Goal: Connect with others: Connect with others

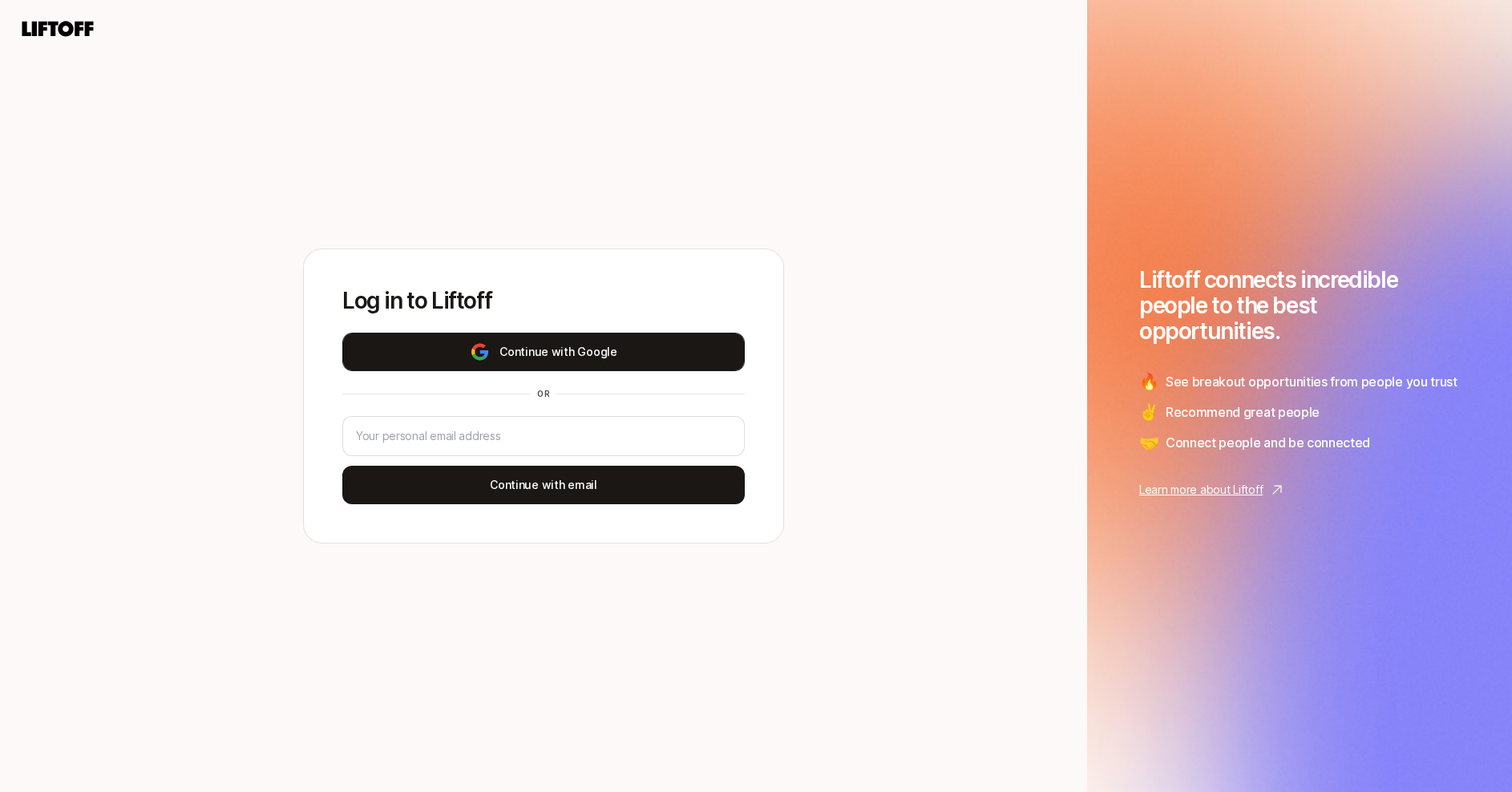
click at [627, 357] on button "Continue with Google" at bounding box center [543, 352] width 403 height 39
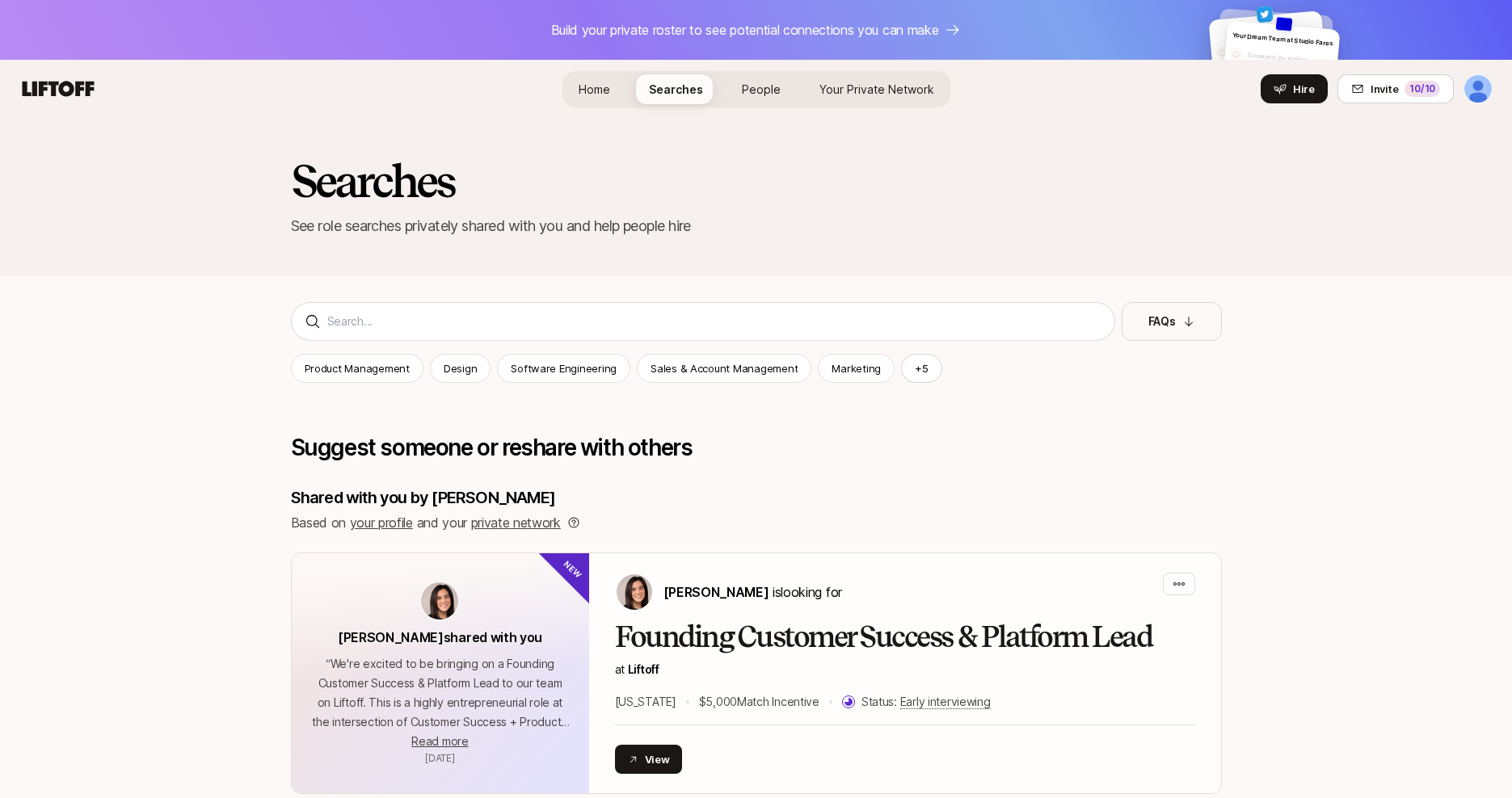
click at [1478, 107] on nav "Home Searches People Your Private Network Your Network Hire Hire Invite 10 /10" at bounding box center [756, 89] width 1512 height 58
click at [1478, 96] on html "Build your private roster to see potential connections you can make Your Dream …" at bounding box center [756, 399] width 1512 height 798
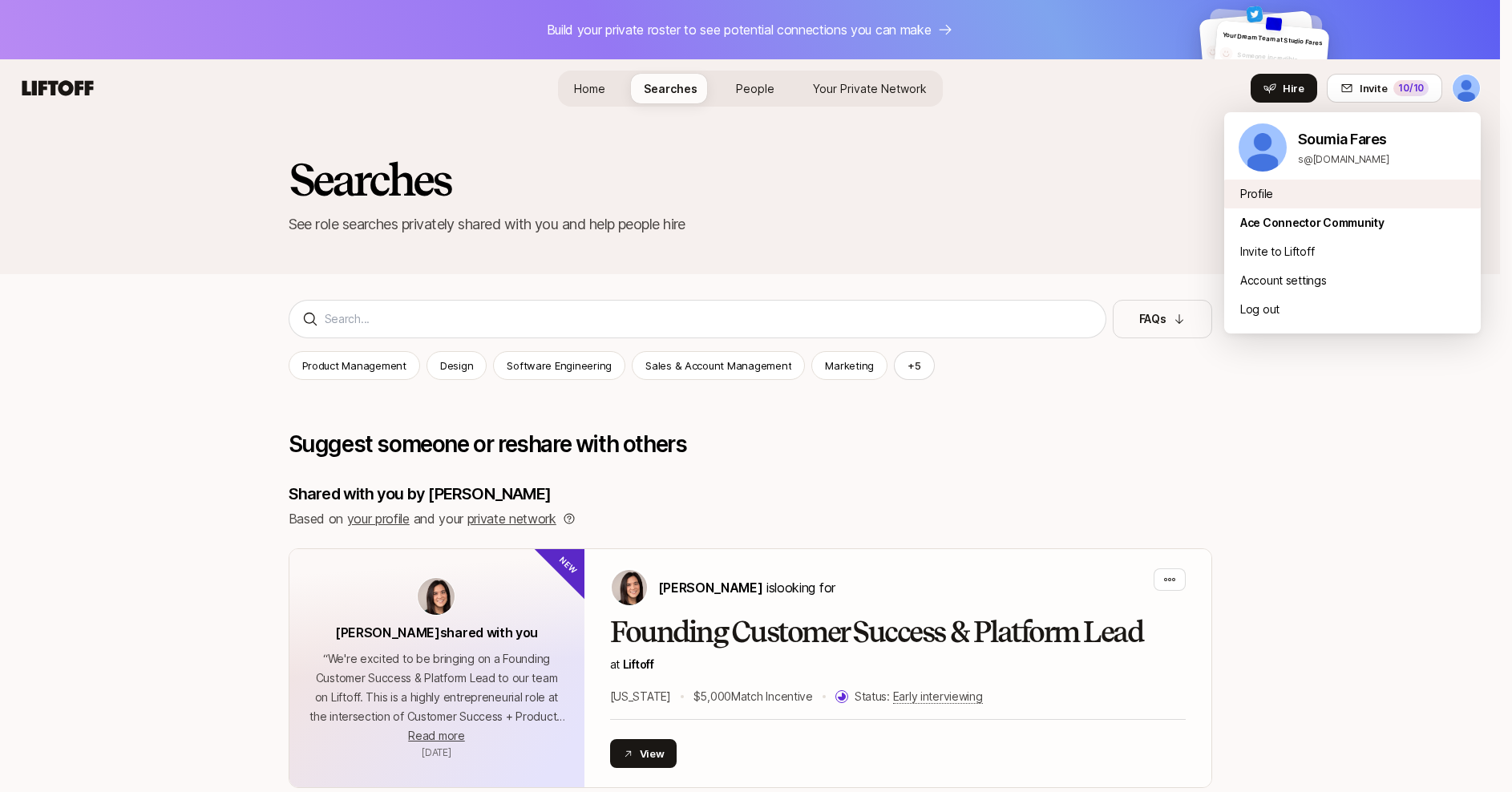
click at [1268, 197] on div "Profile" at bounding box center [1353, 194] width 257 height 29
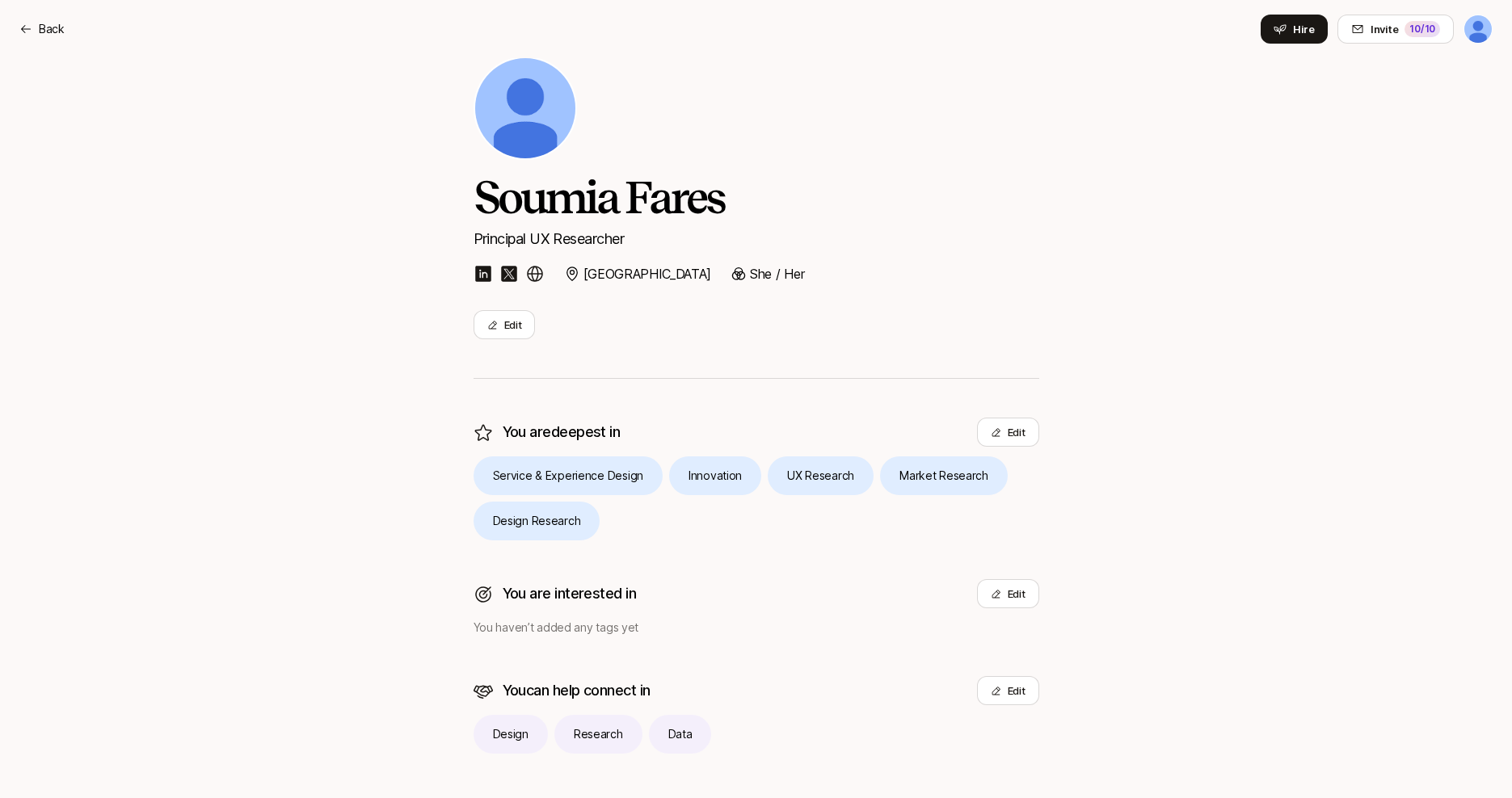
scroll to position [74, 0]
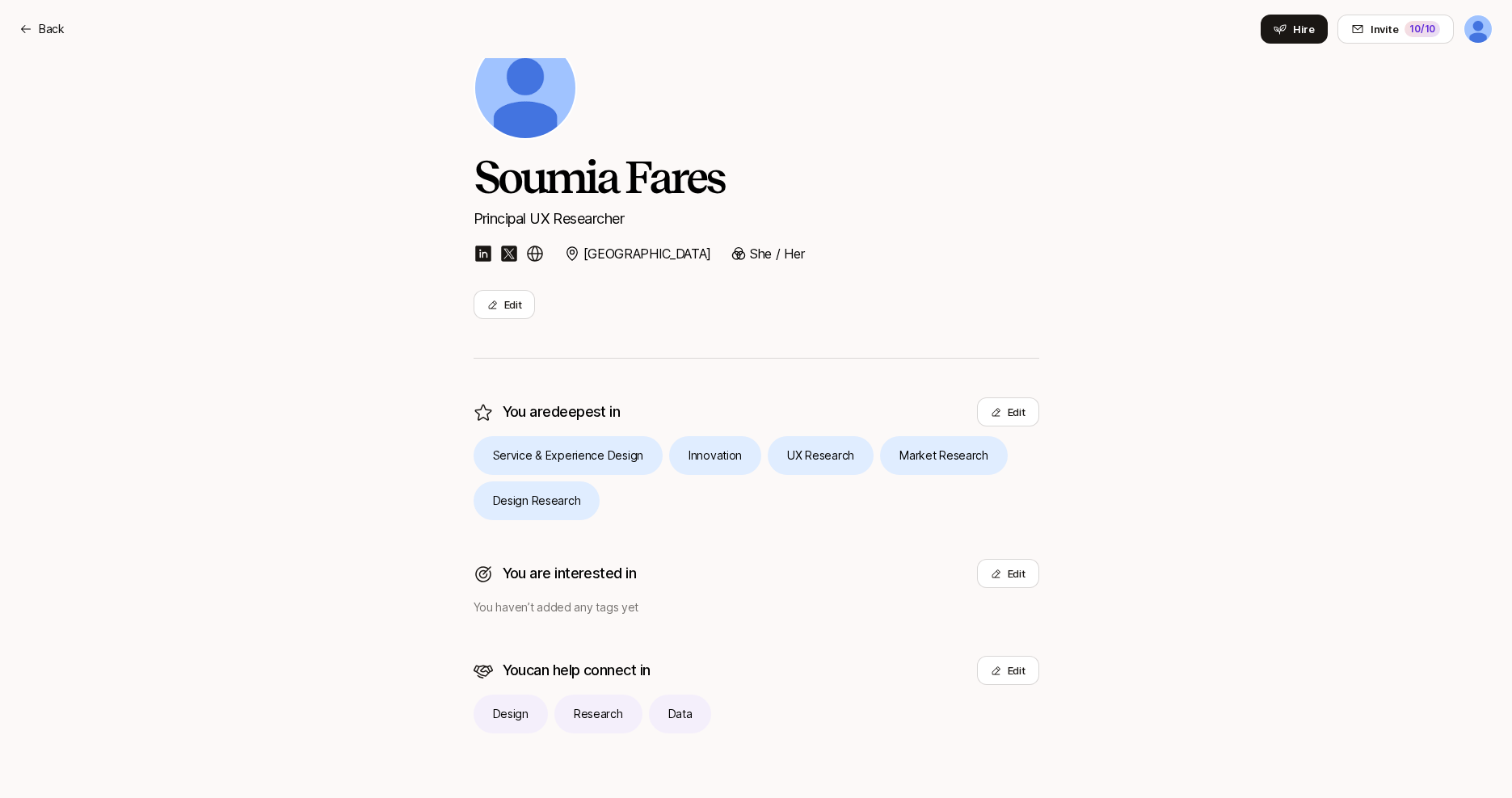
click at [481, 415] on icon at bounding box center [483, 413] width 19 height 19
click at [41, 26] on p "Back" at bounding box center [52, 29] width 26 height 19
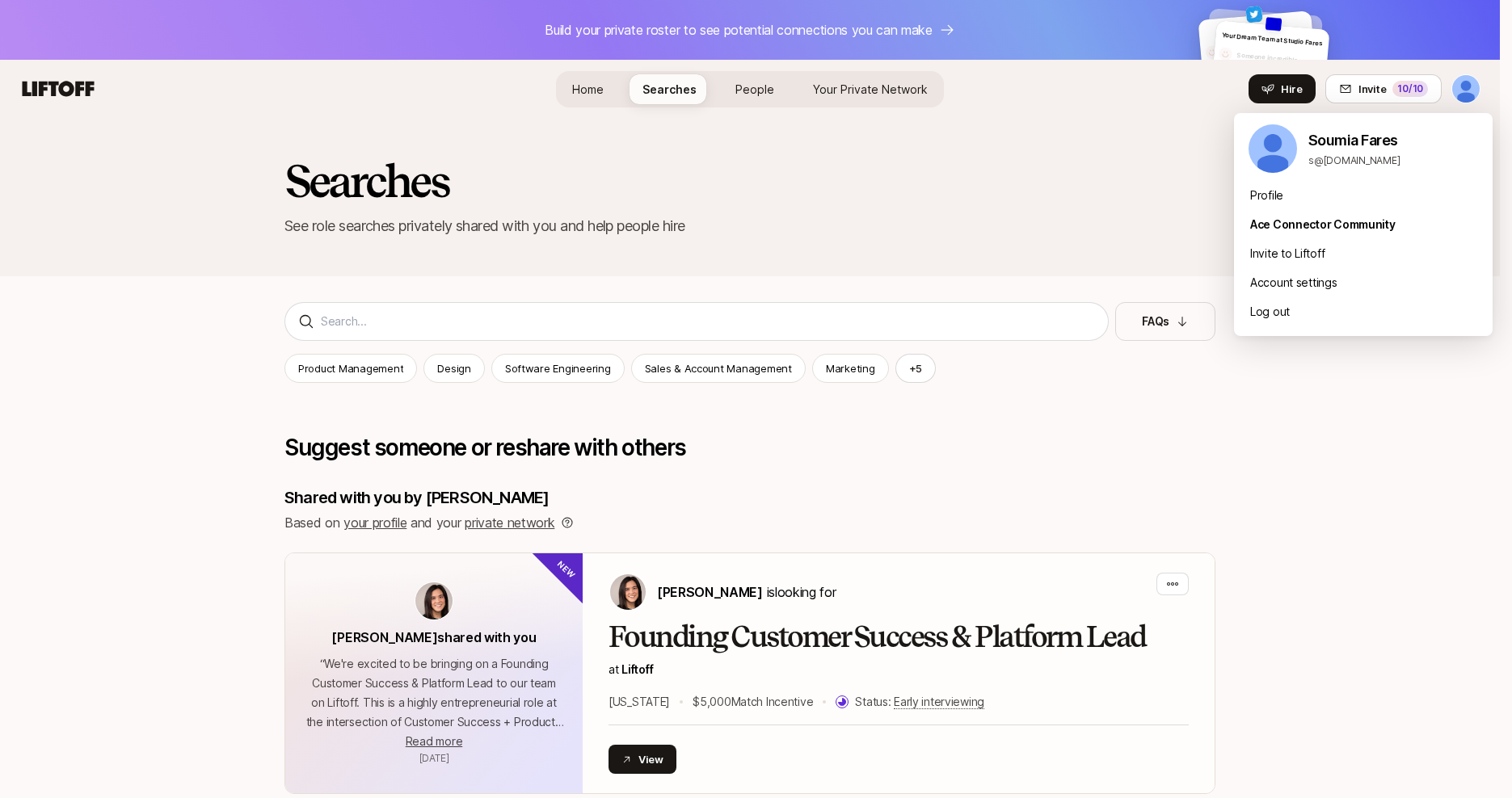
click at [1484, 96] on html "Build your private roster to see potential connections you can make Your Dream …" at bounding box center [756, 399] width 1512 height 798
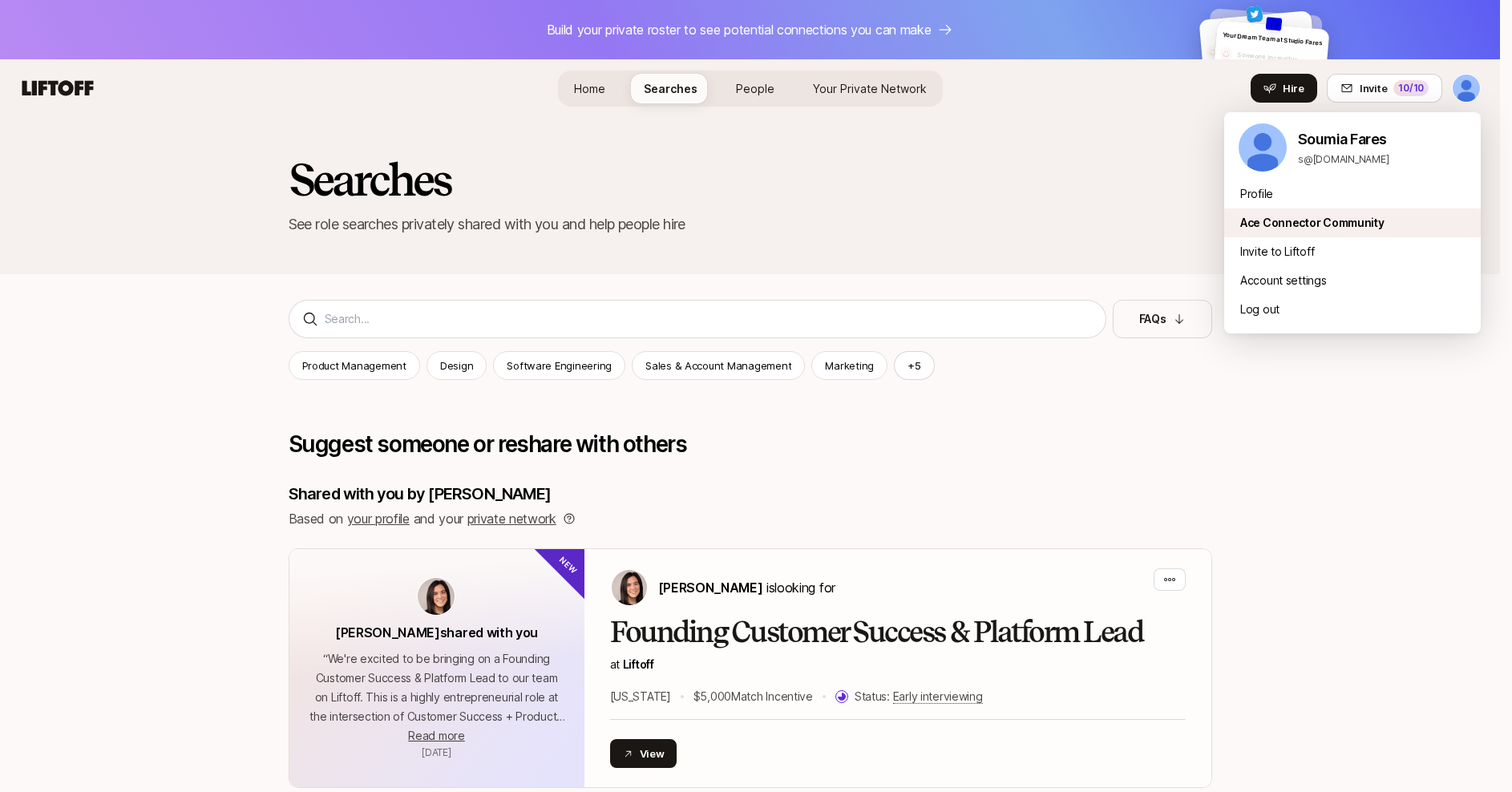
click at [1286, 223] on div "Ace Connector Community" at bounding box center [1353, 223] width 257 height 29
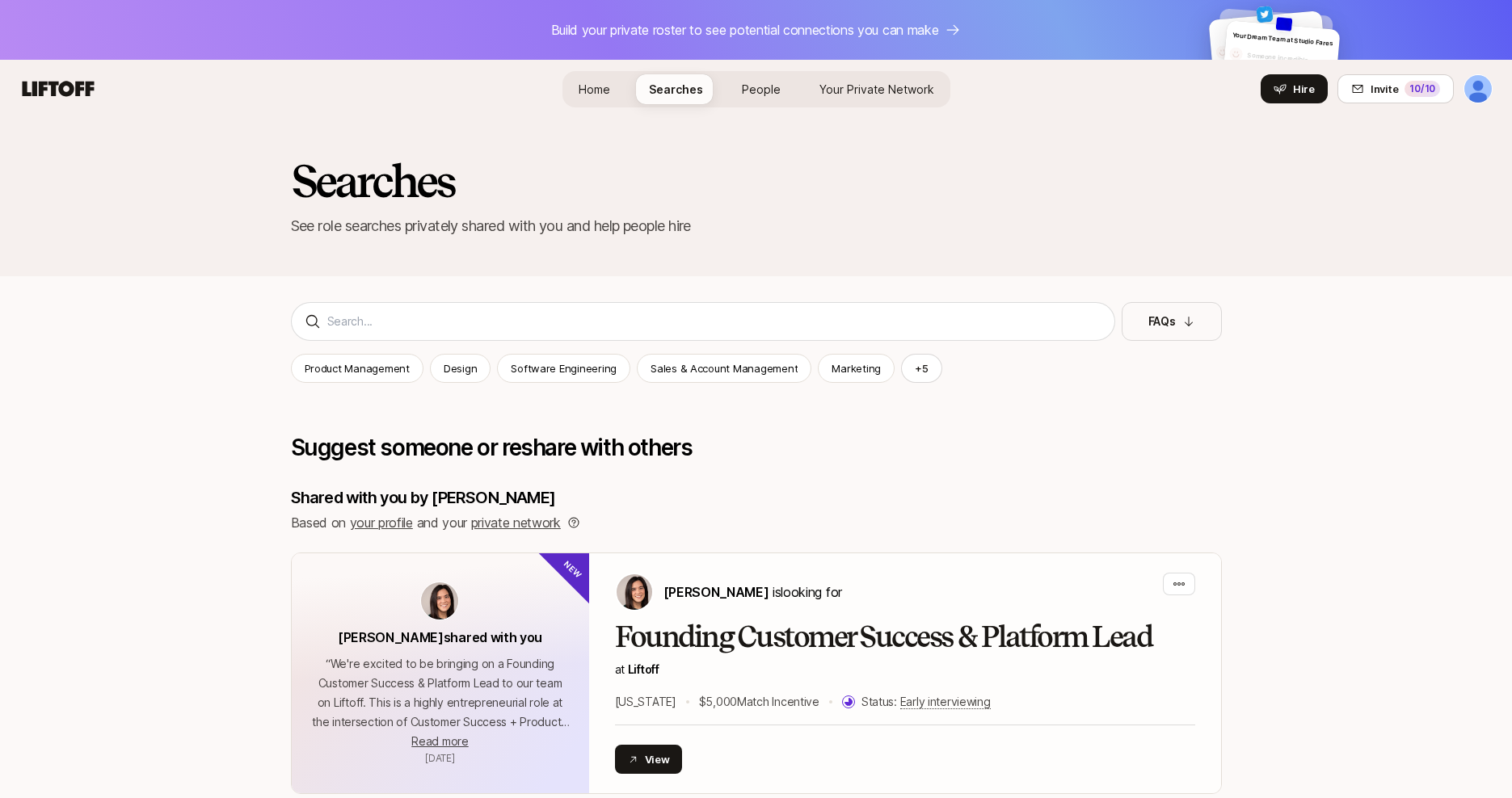
click at [1472, 86] on html "Build your private roster to see potential connections you can make Your Dream …" at bounding box center [756, 399] width 1512 height 798
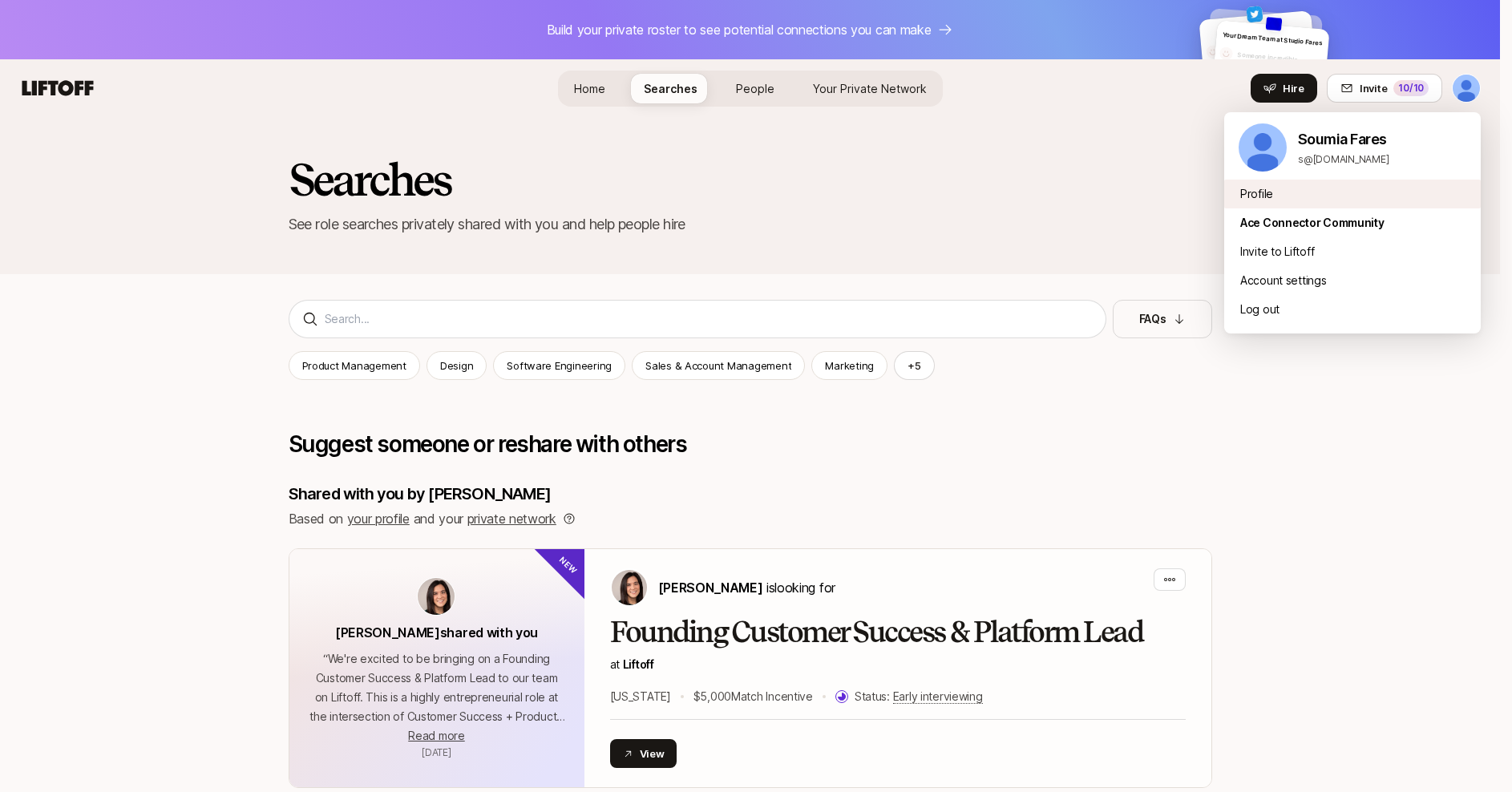
click at [1256, 187] on div "Profile" at bounding box center [1353, 194] width 257 height 29
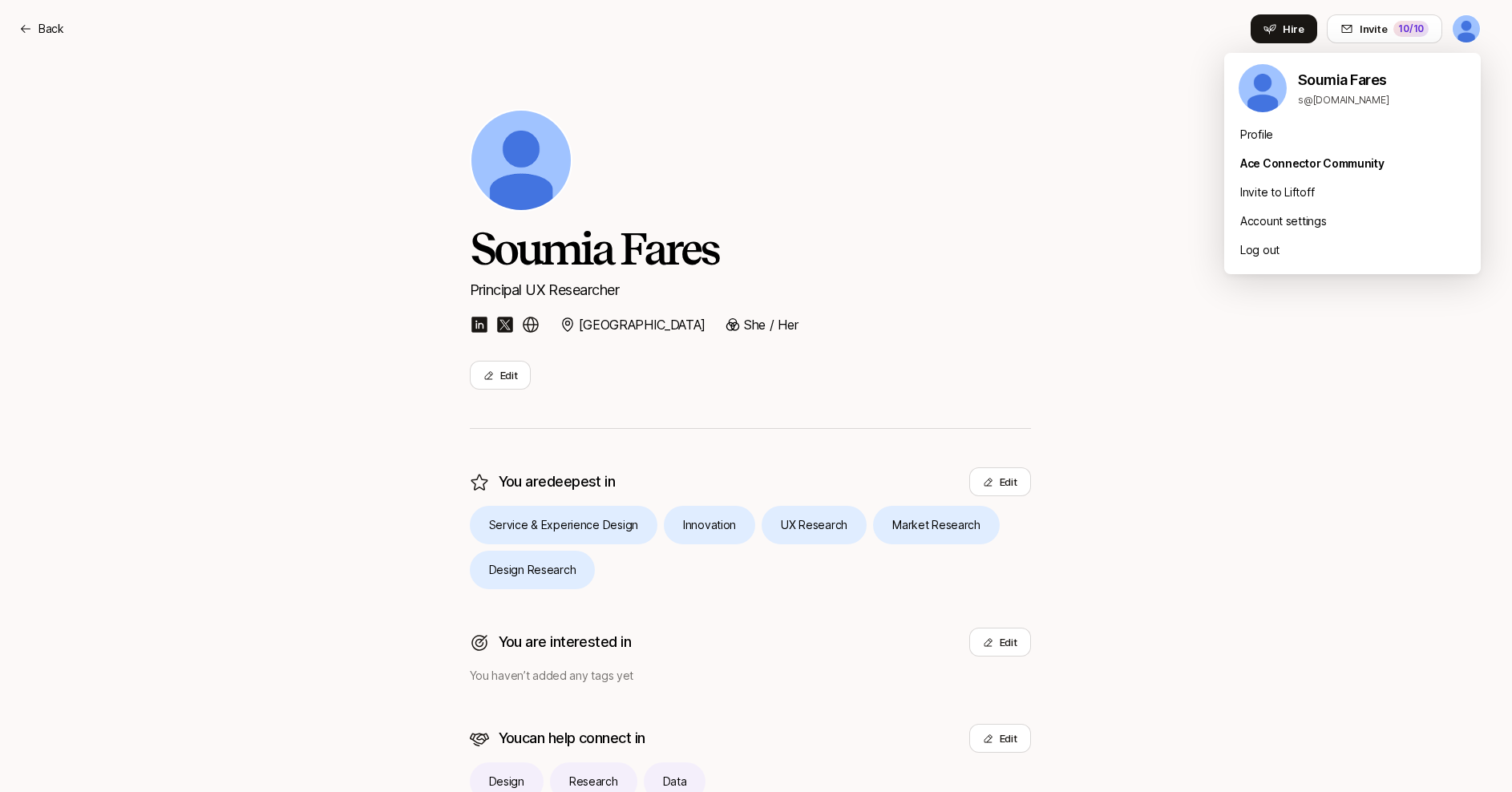
scroll to position [73, 0]
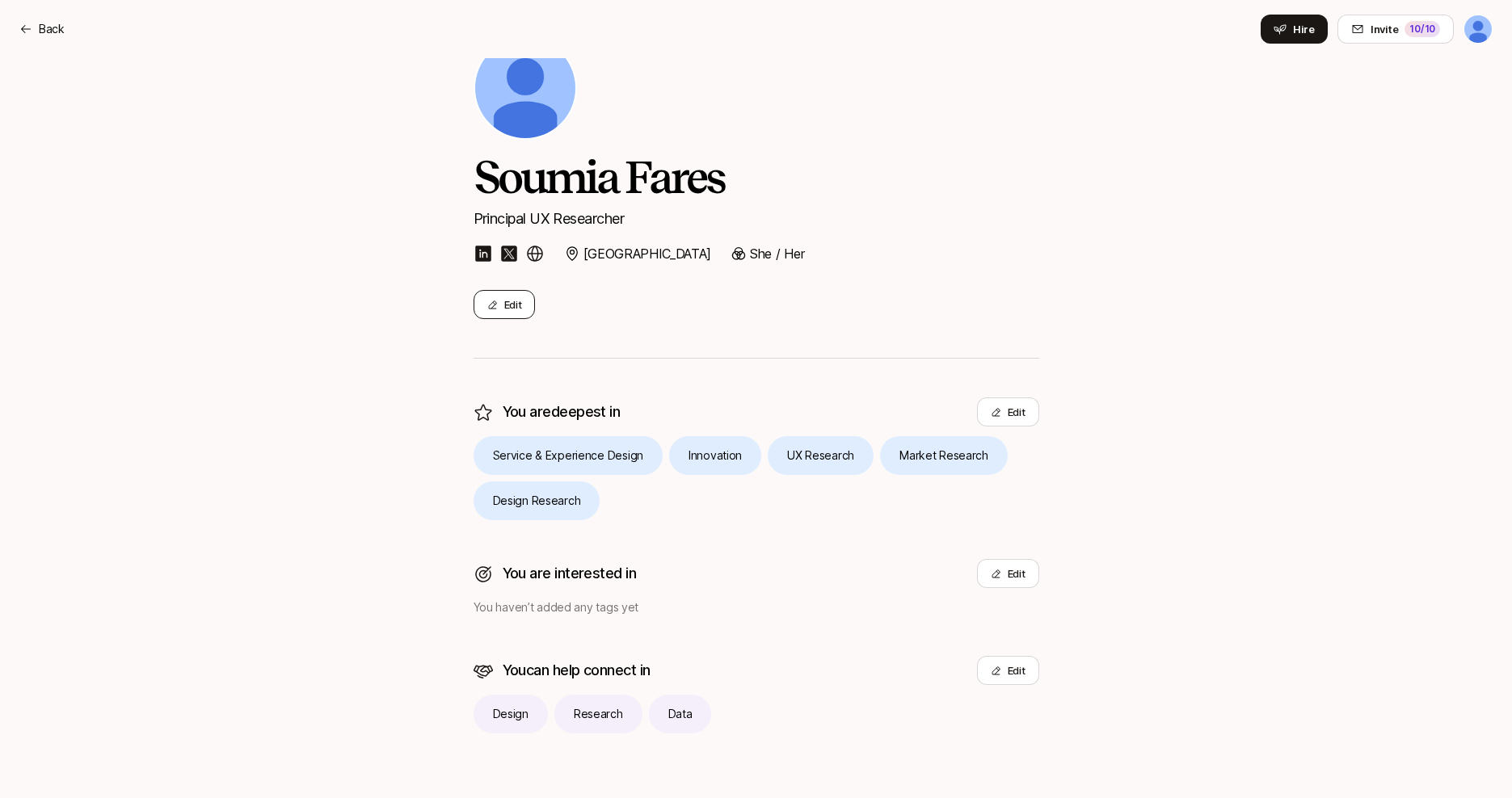
click at [510, 313] on button "Edit" at bounding box center [505, 304] width 63 height 29
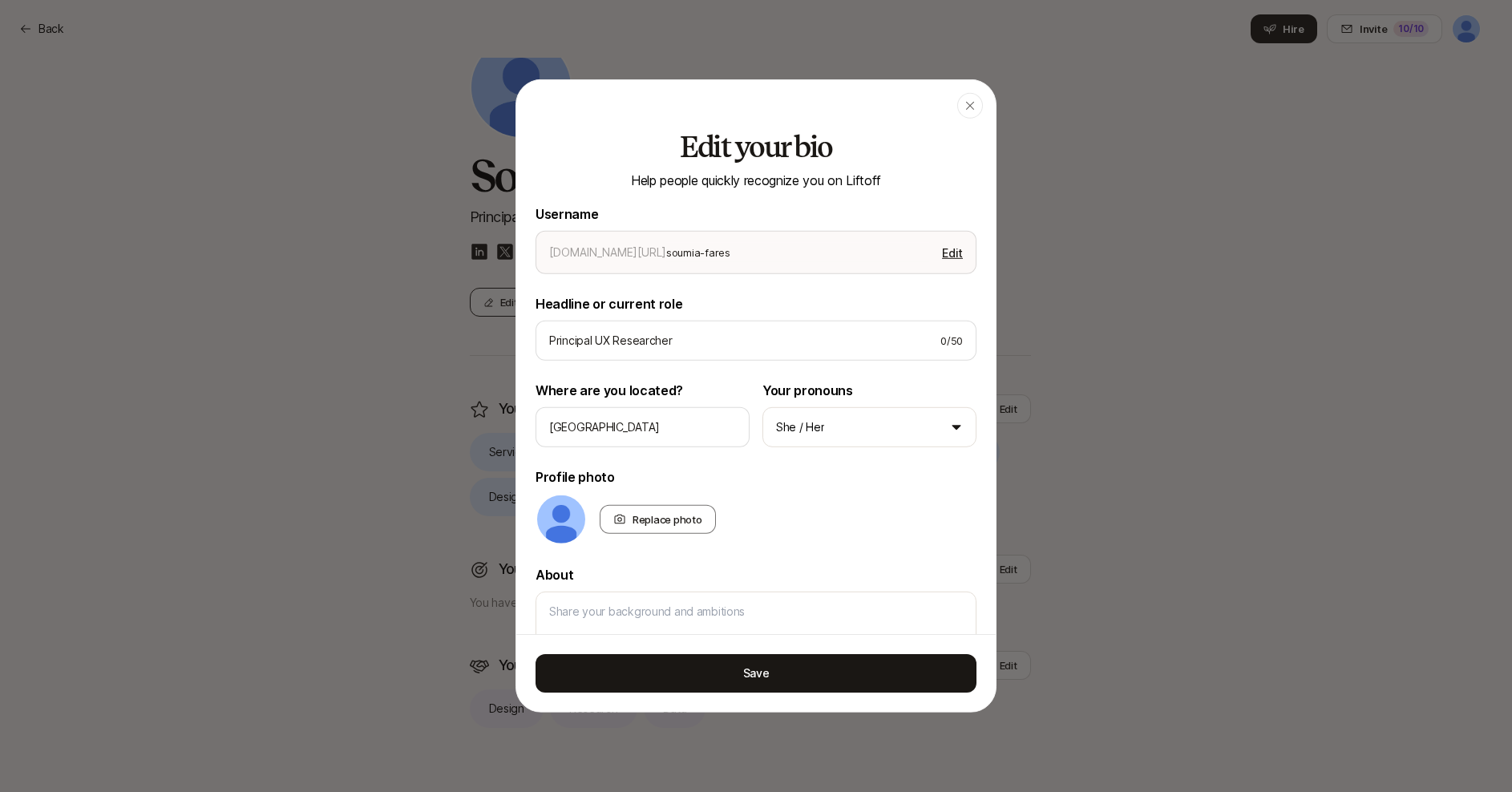
type textarea "x"
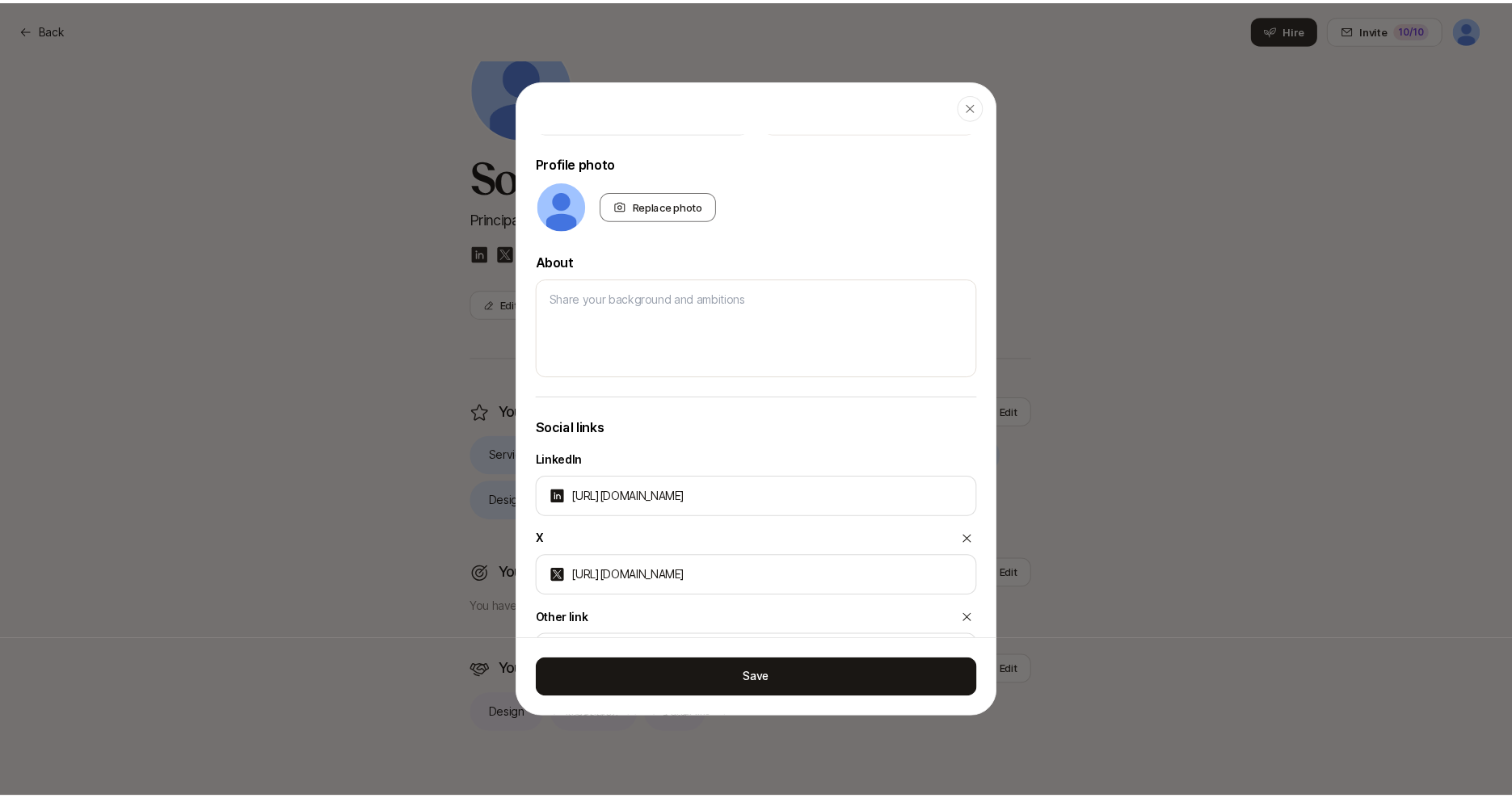
scroll to position [440, 0]
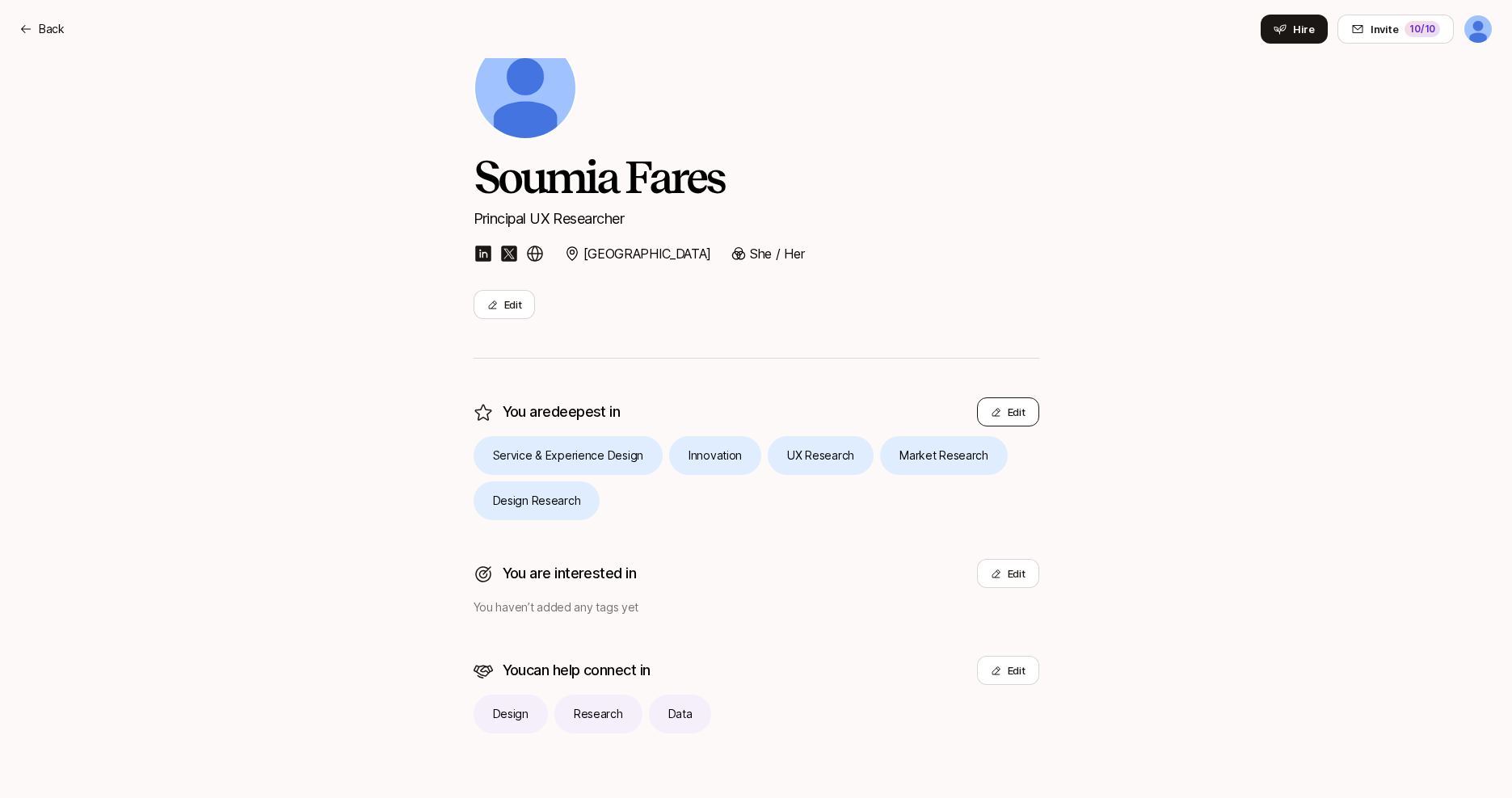
click at [1011, 412] on button "Edit" at bounding box center [1008, 412] width 63 height 29
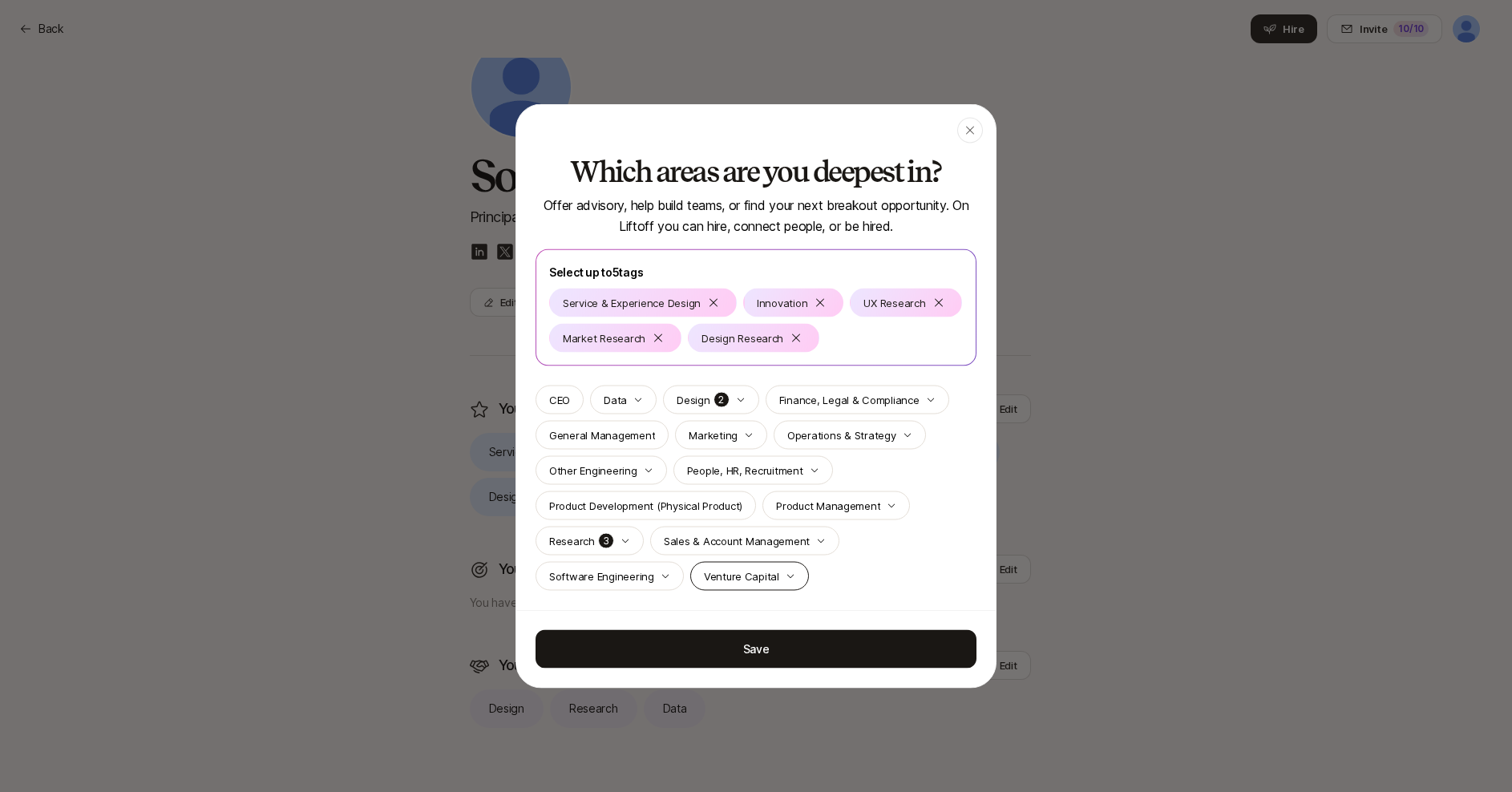
click at [746, 579] on p "Venture Capital" at bounding box center [741, 576] width 75 height 16
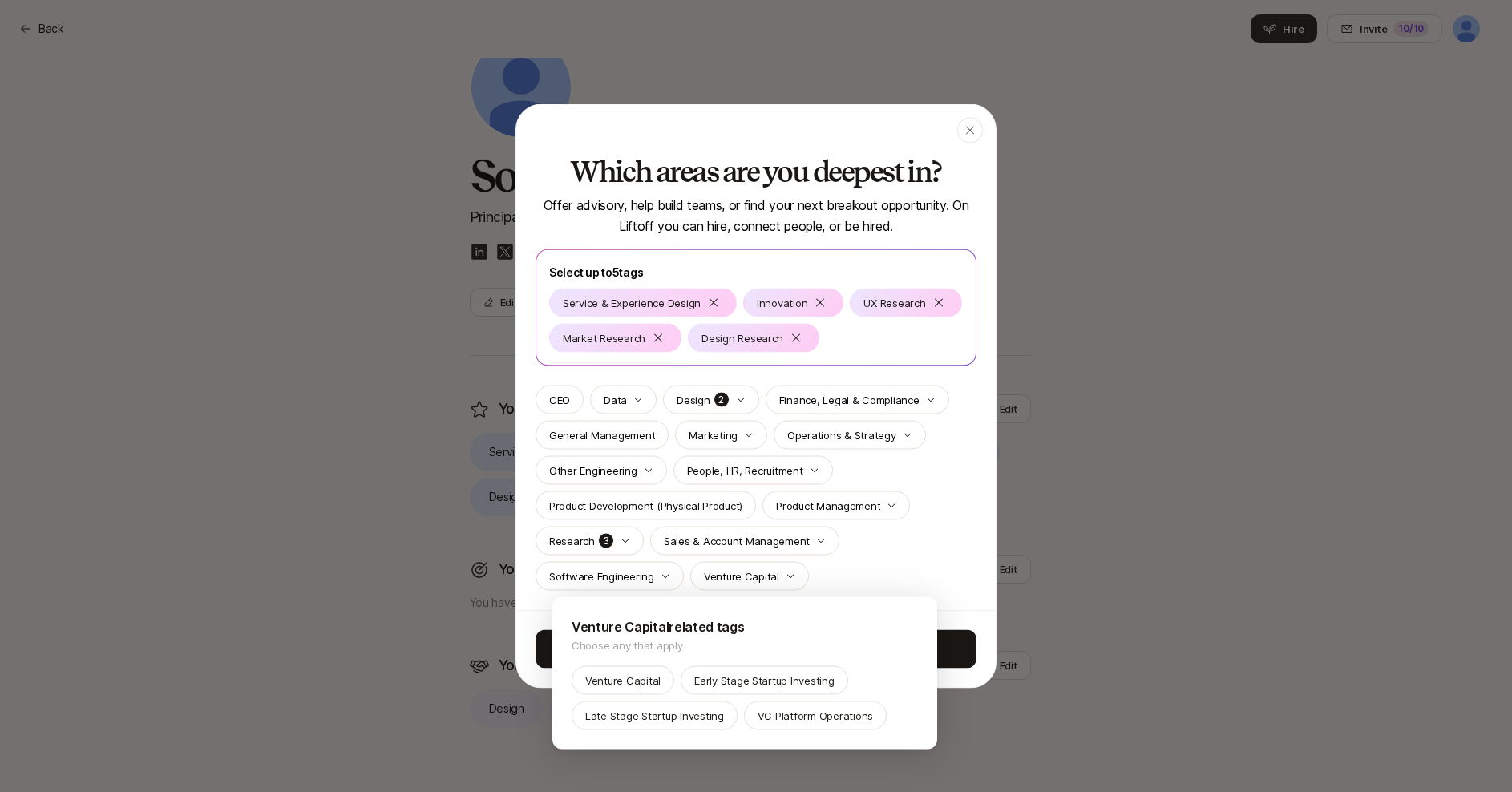
click at [915, 550] on div at bounding box center [756, 396] width 1512 height 792
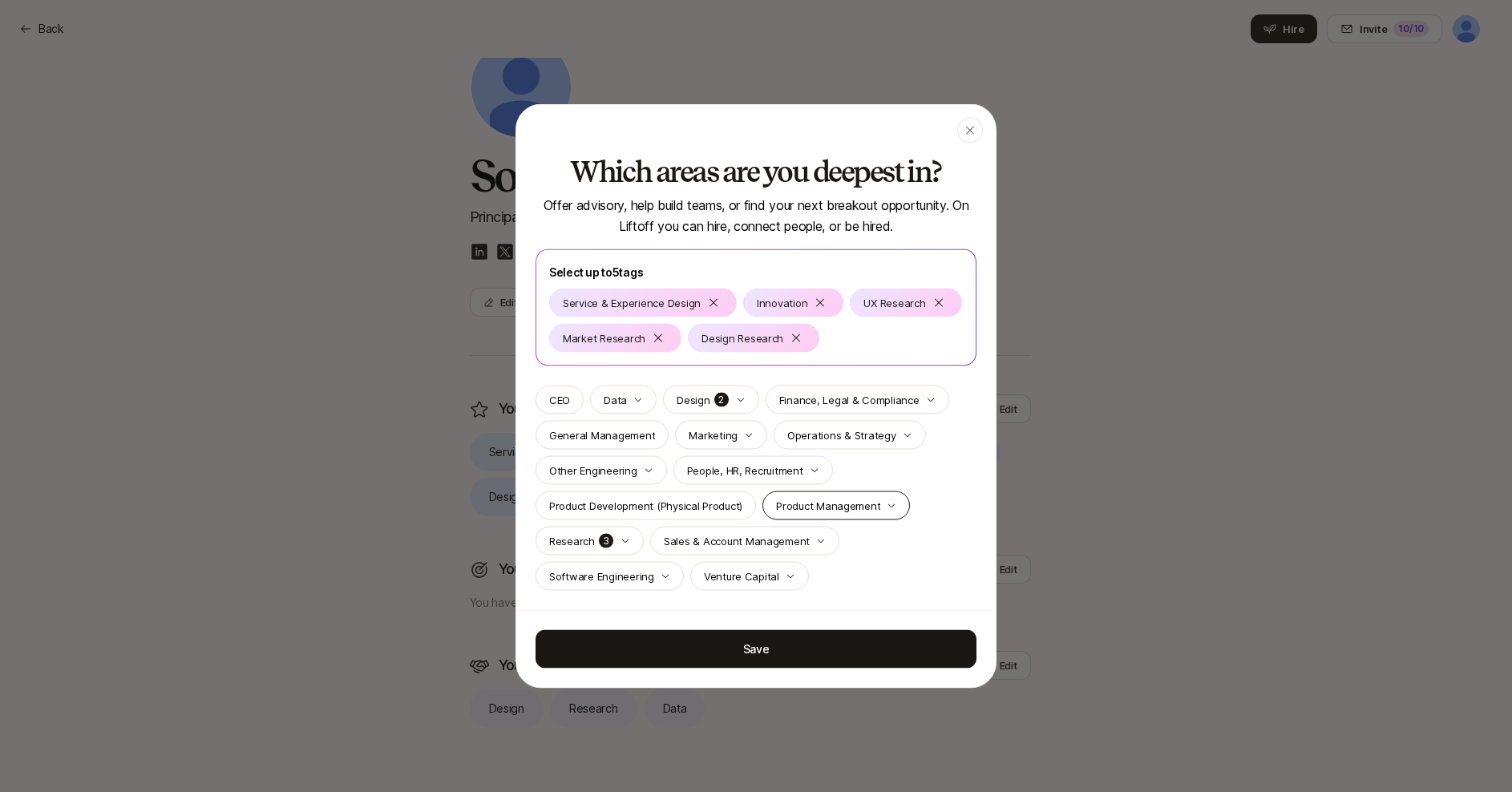
click at [863, 496] on div "Product Management" at bounding box center [836, 506] width 148 height 29
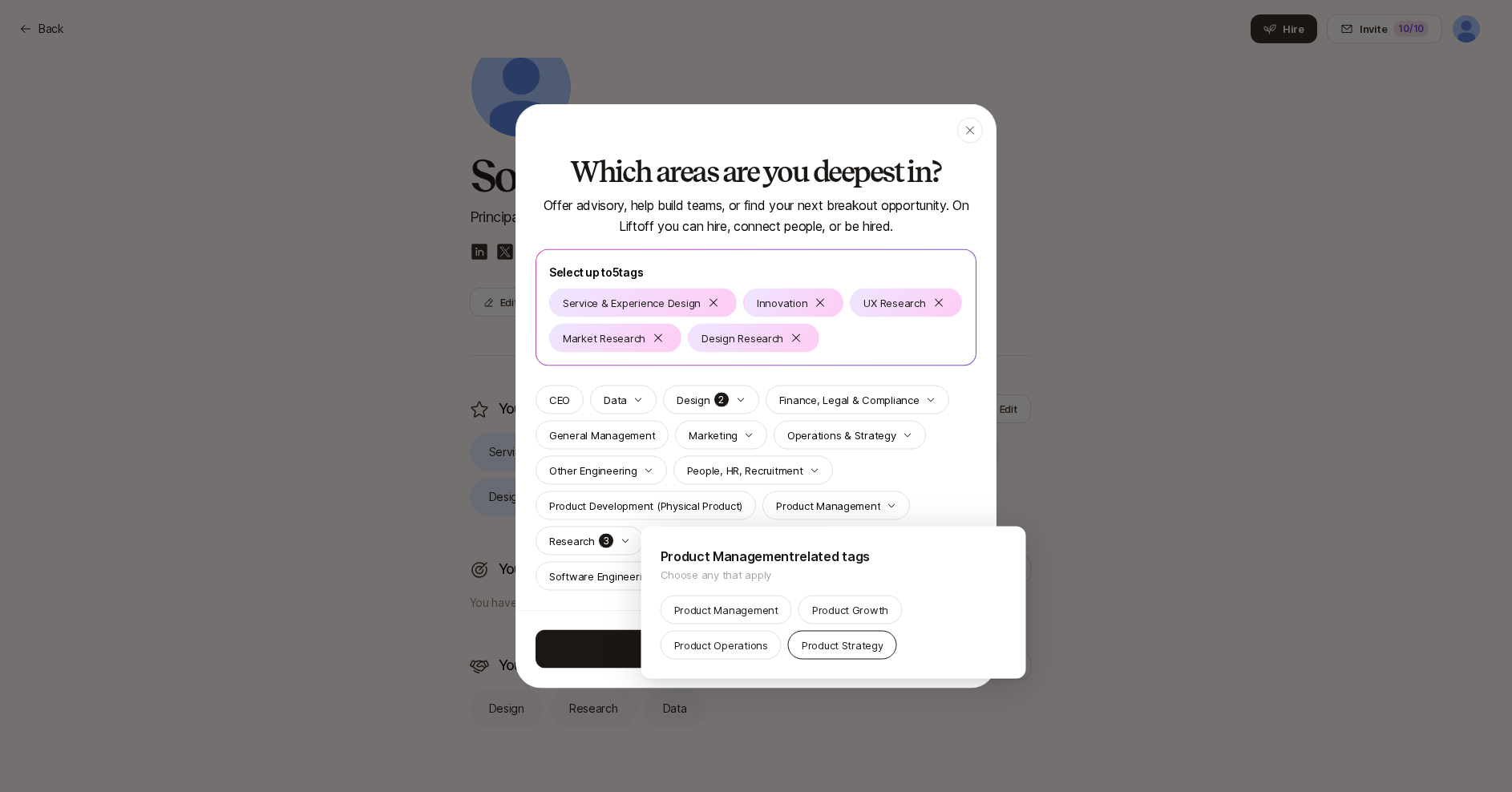
click at [842, 647] on p "Product Strategy" at bounding box center [843, 645] width 82 height 16
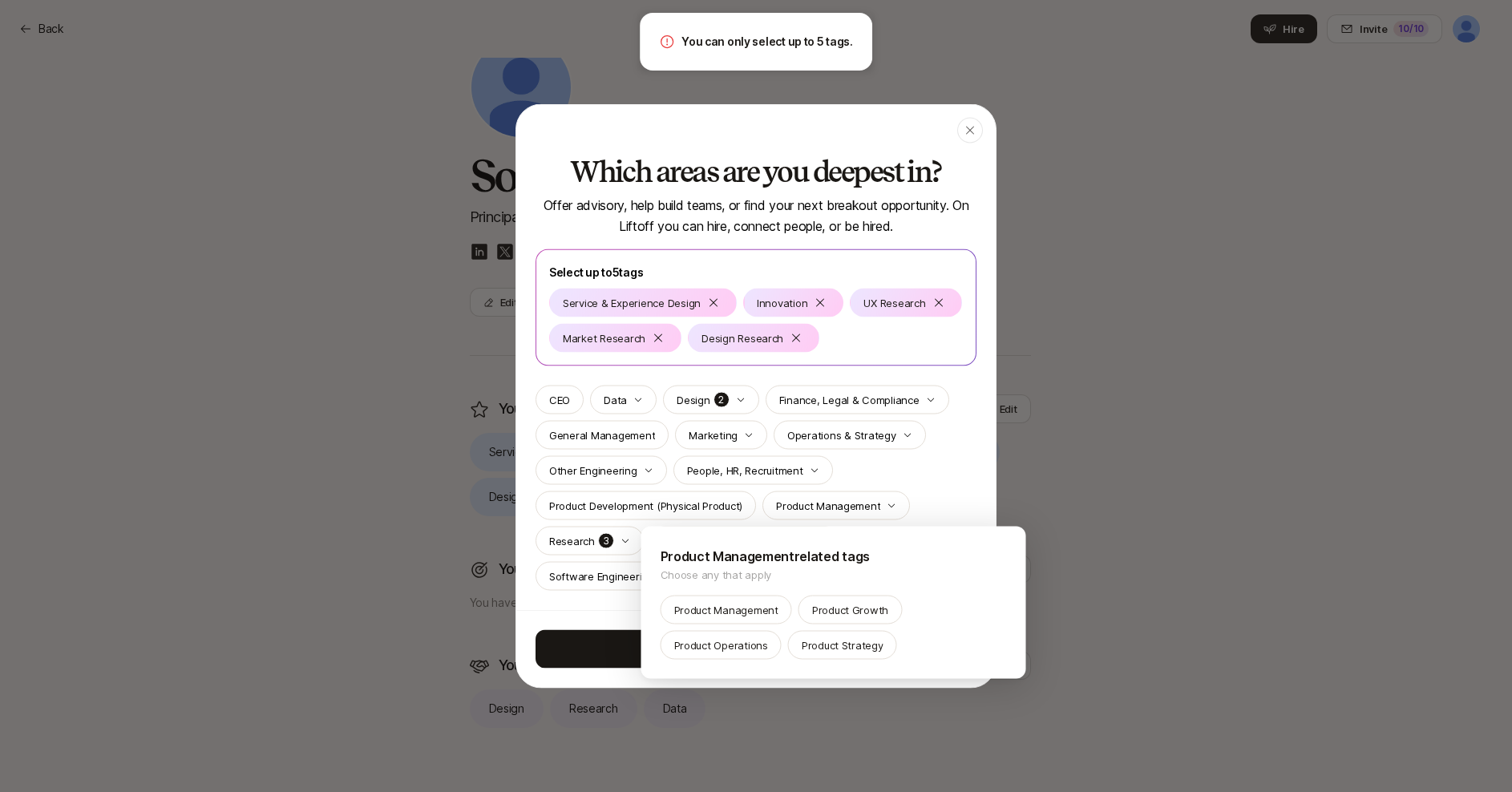
click at [945, 446] on div at bounding box center [756, 396] width 1512 height 792
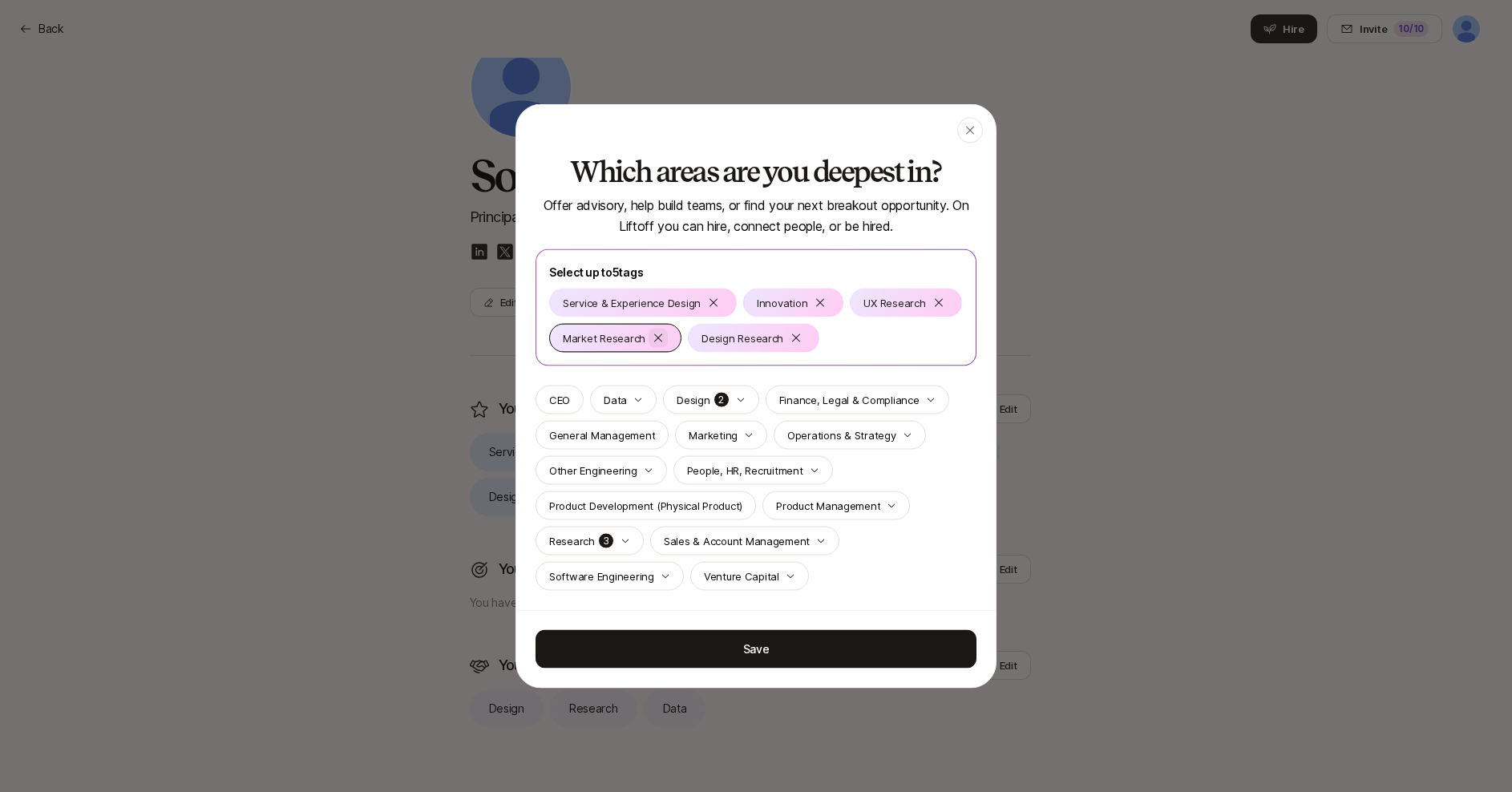
click at [668, 339] on div at bounding box center [657, 338] width 19 height 19
click at [834, 513] on p "Product Management" at bounding box center [828, 506] width 104 height 16
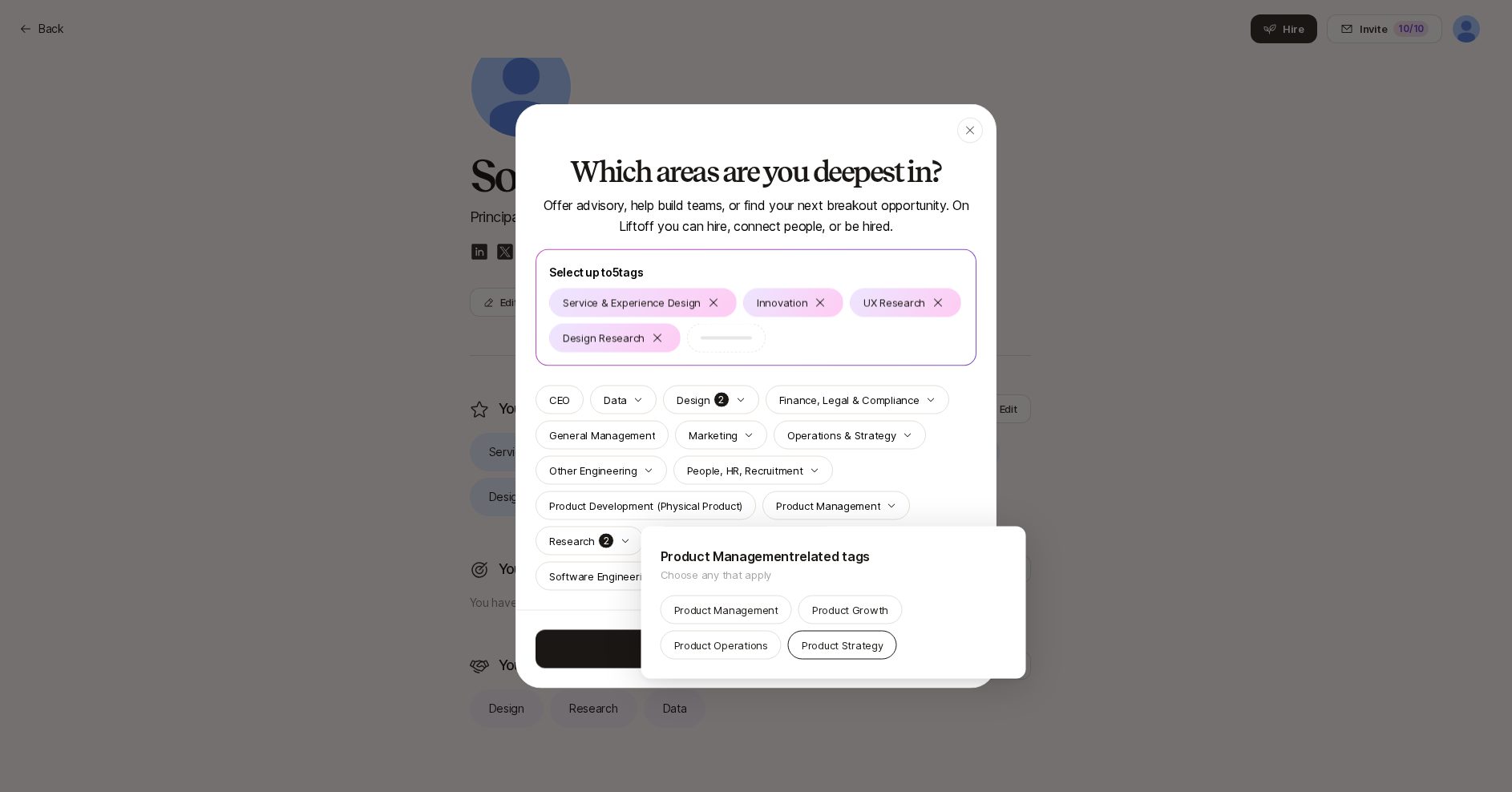
click at [838, 649] on p "Product Strategy" at bounding box center [843, 645] width 82 height 16
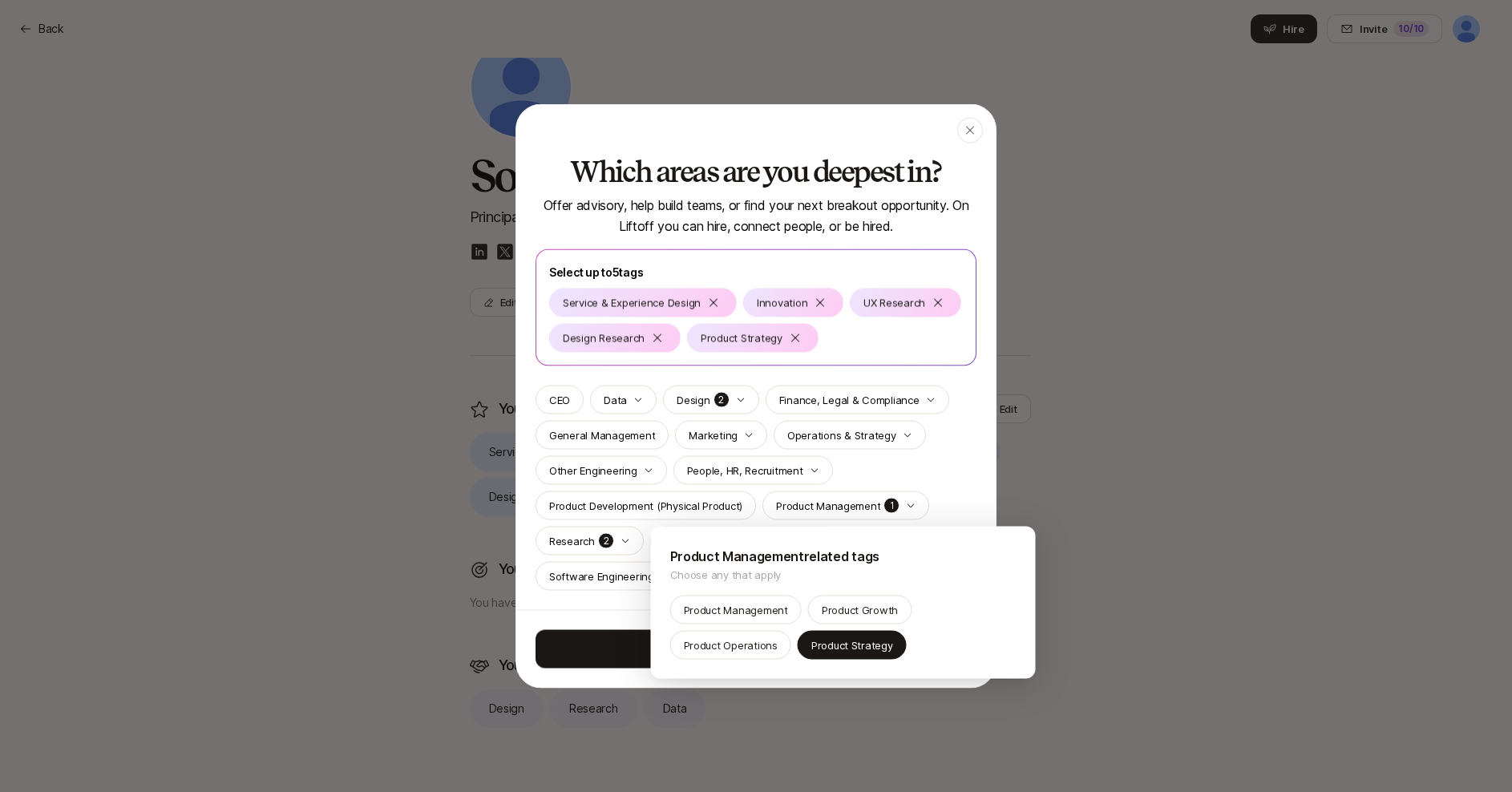
click at [991, 481] on div at bounding box center [756, 396] width 1512 height 792
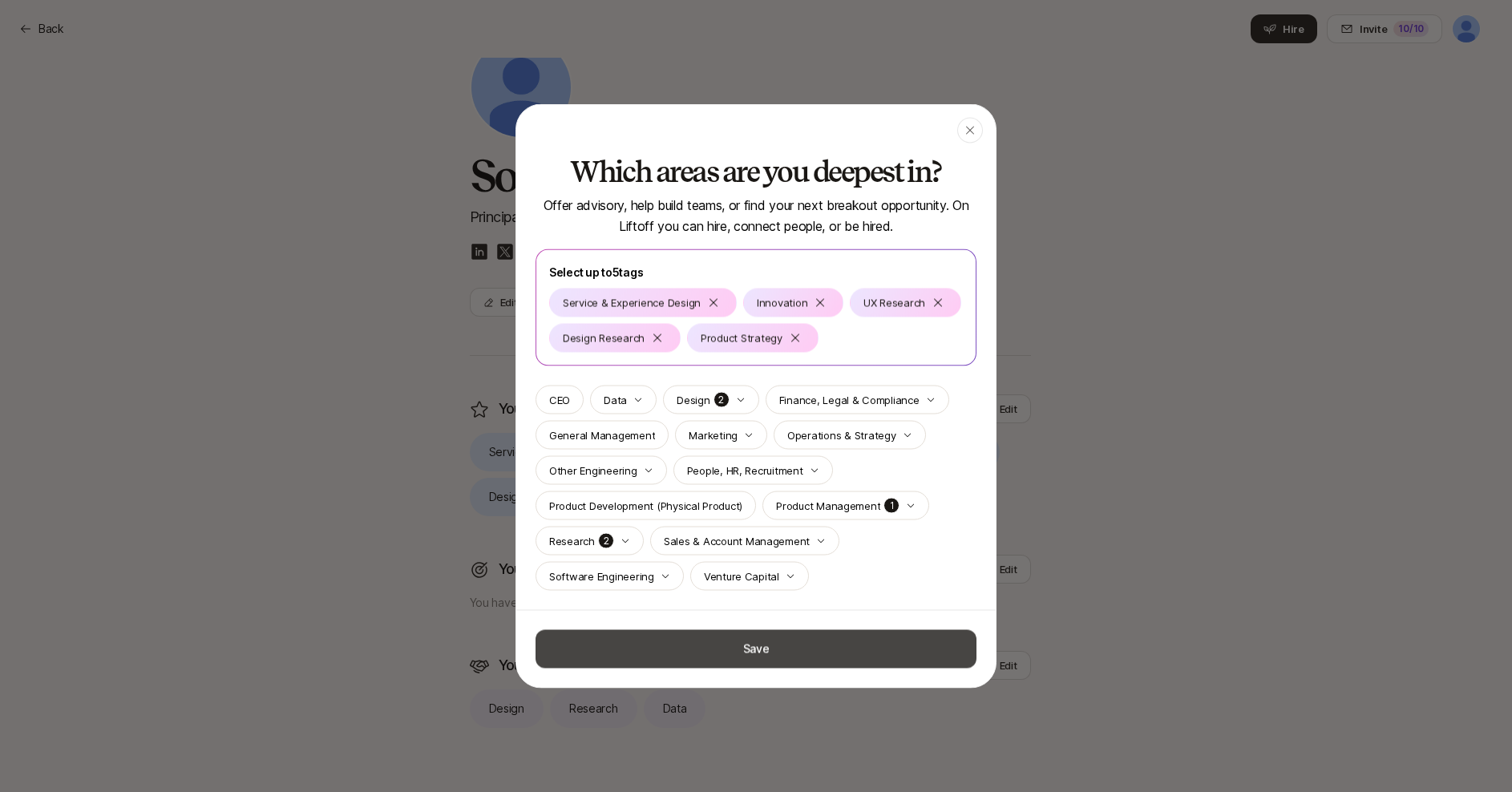
click at [842, 664] on button "Save" at bounding box center [756, 649] width 441 height 39
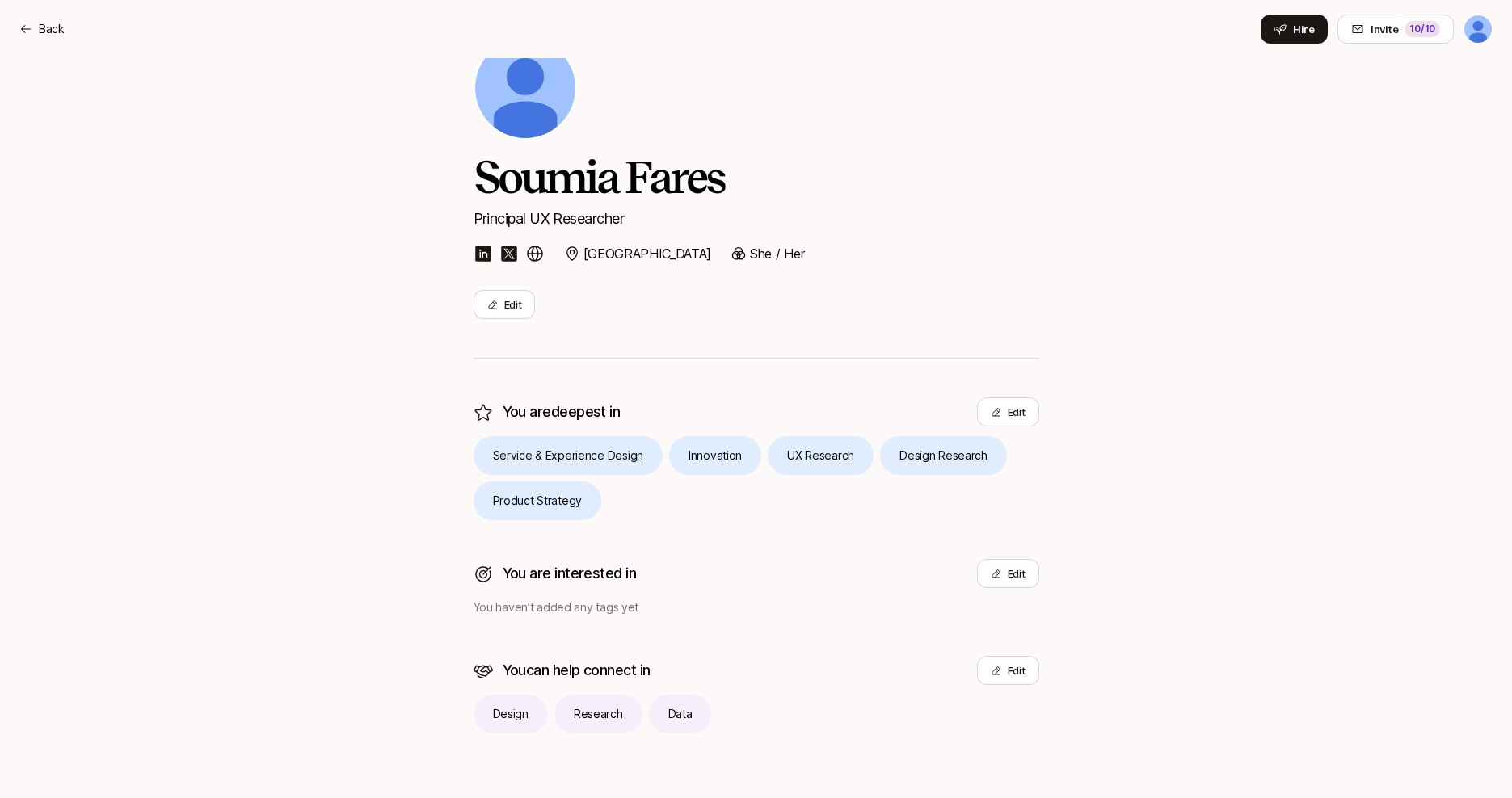
click at [525, 88] on img at bounding box center [525, 88] width 101 height 101
click at [46, 24] on p "Back" at bounding box center [52, 29] width 26 height 19
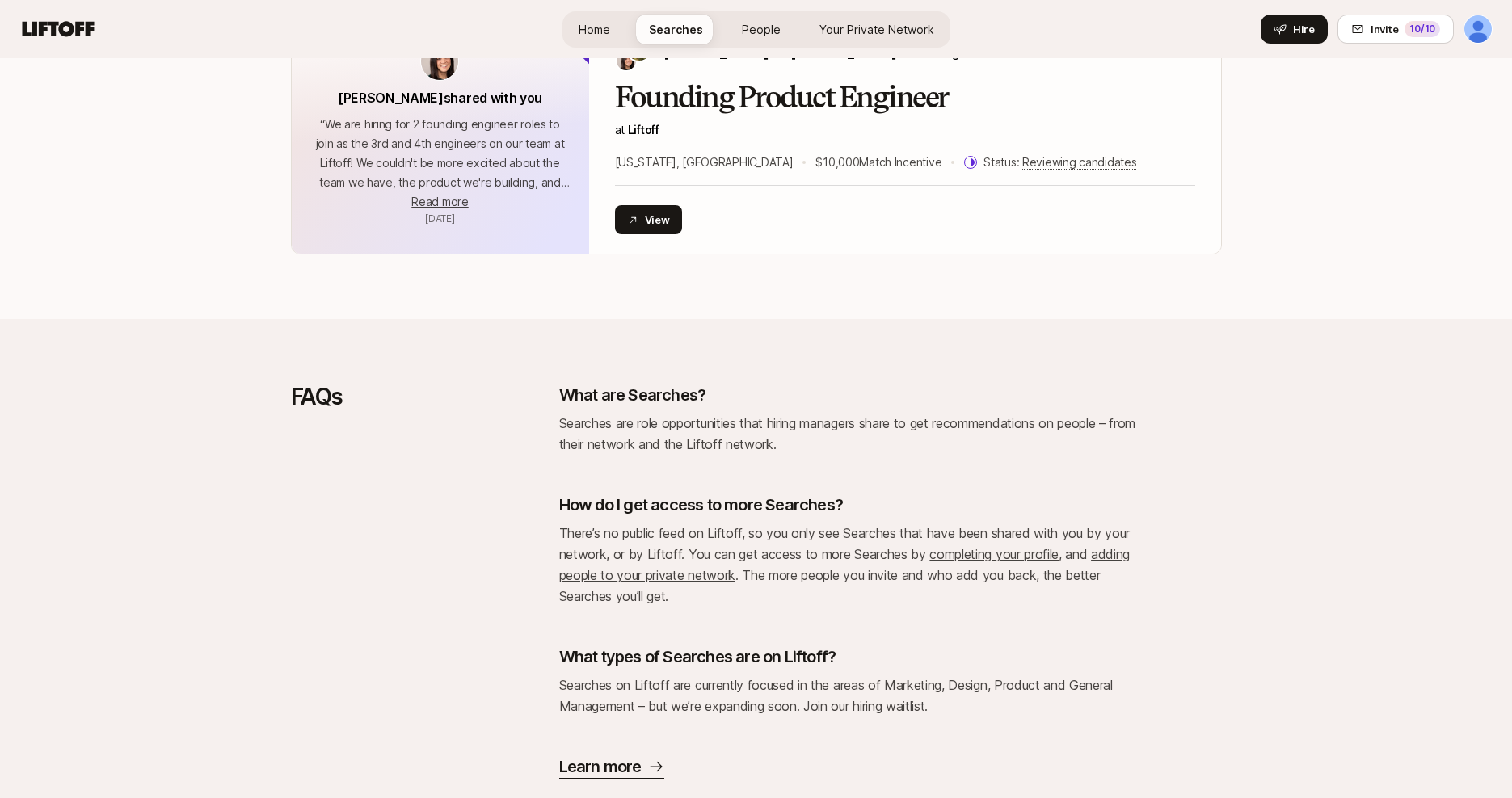
scroll to position [4452, 0]
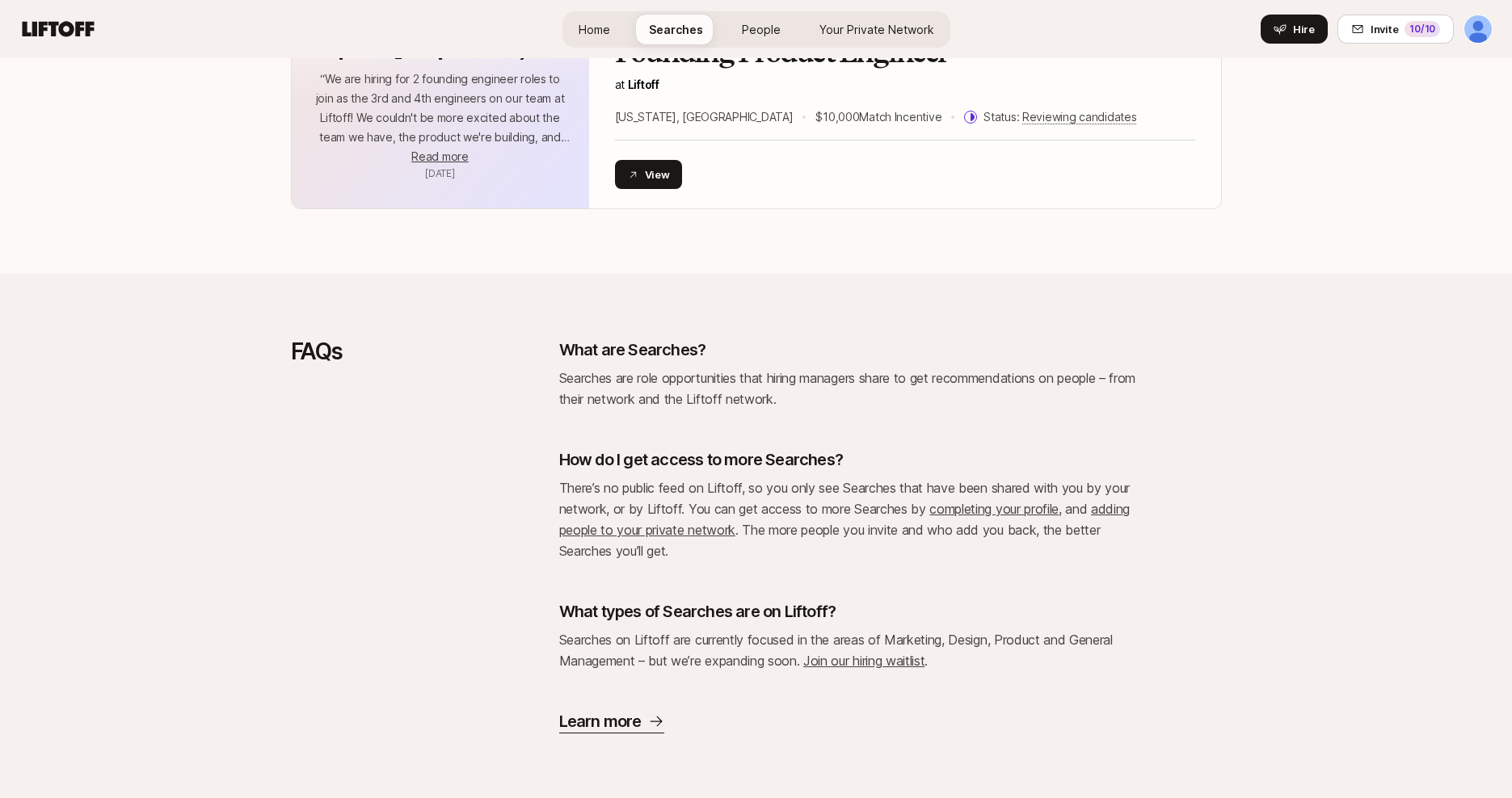
click at [671, 528] on link "adding people to your private network" at bounding box center [844, 520] width 571 height 37
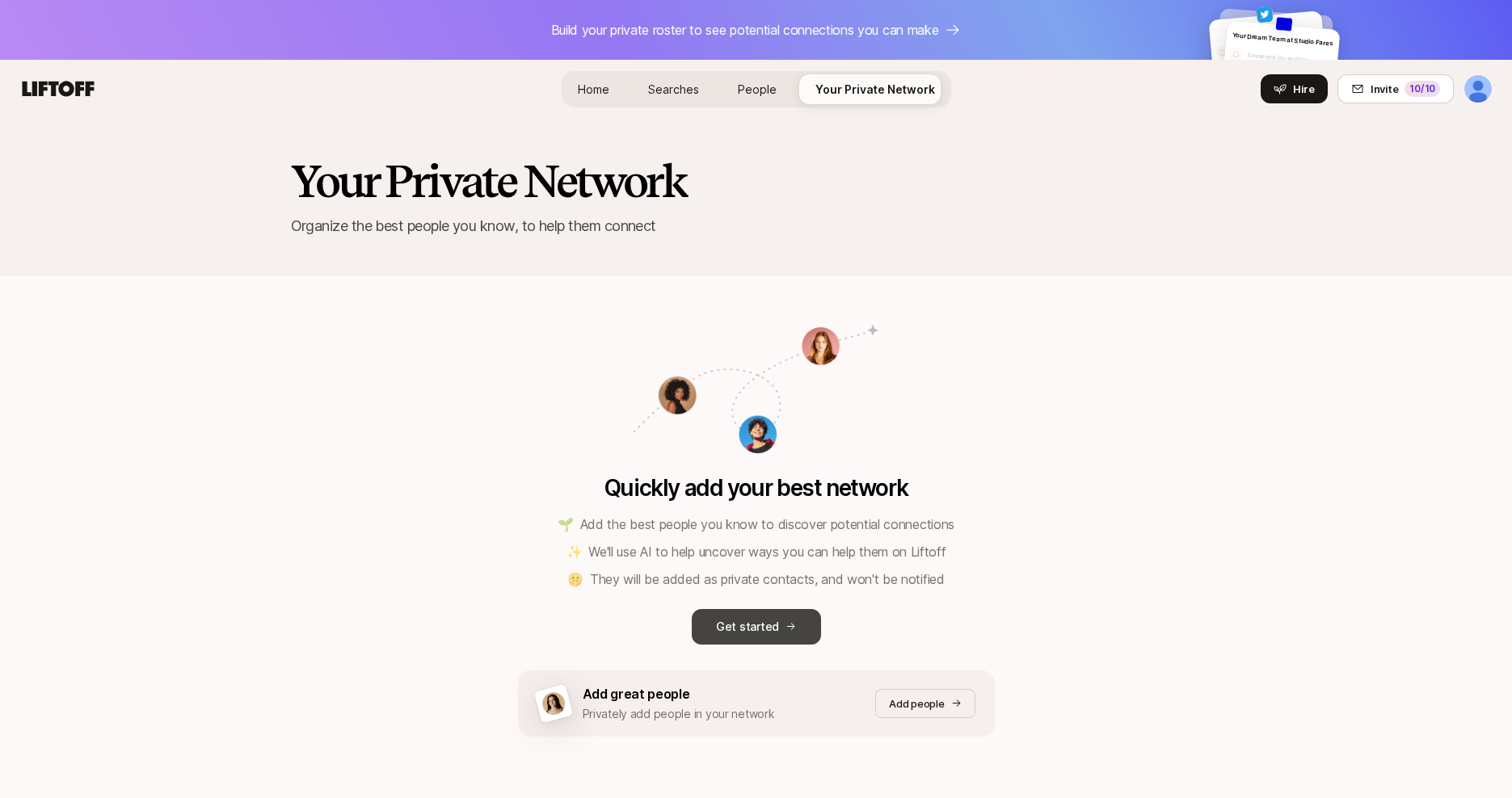
click at [769, 619] on p "Get started" at bounding box center [747, 626] width 63 height 19
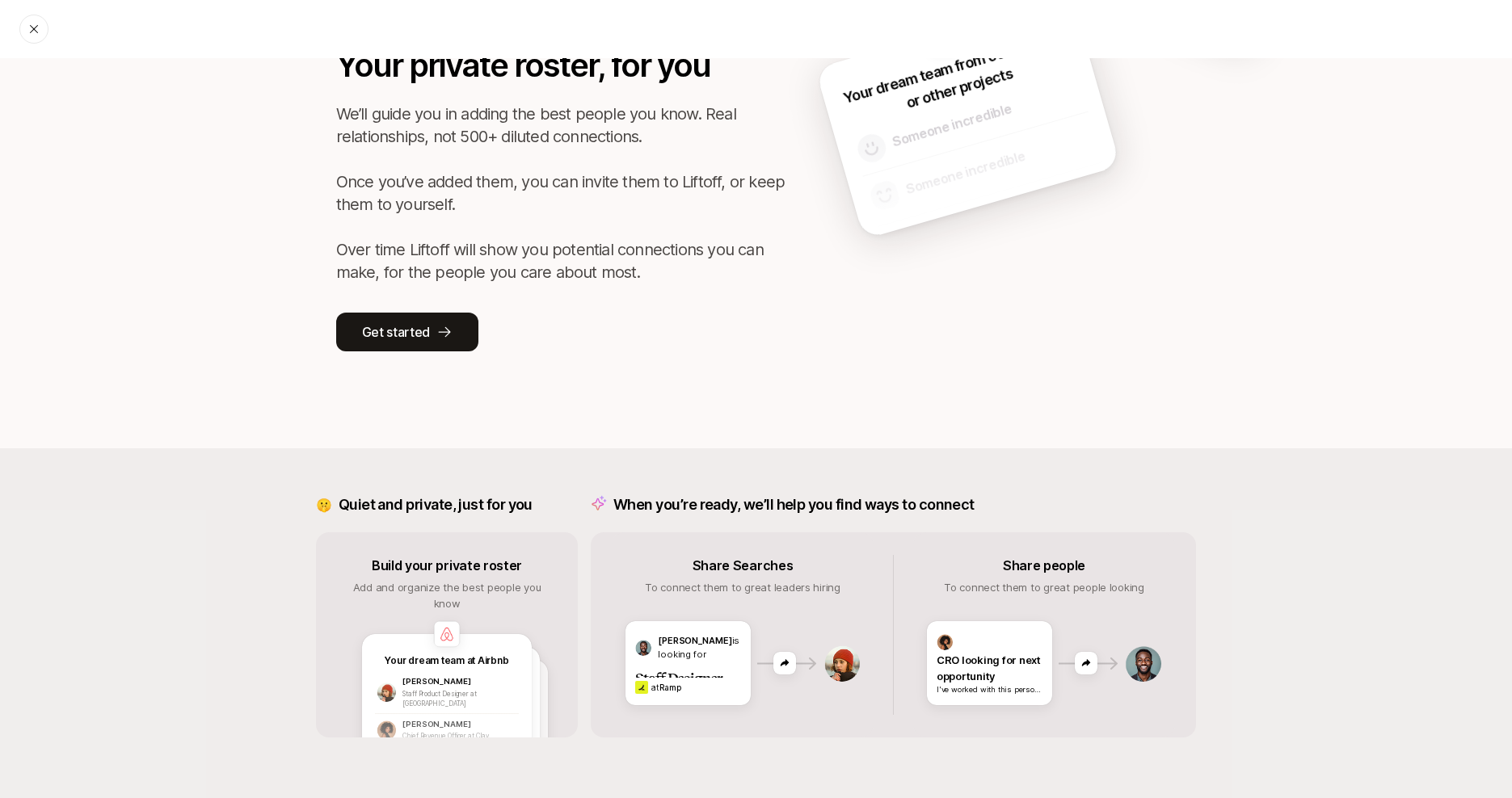
scroll to position [110, 0]
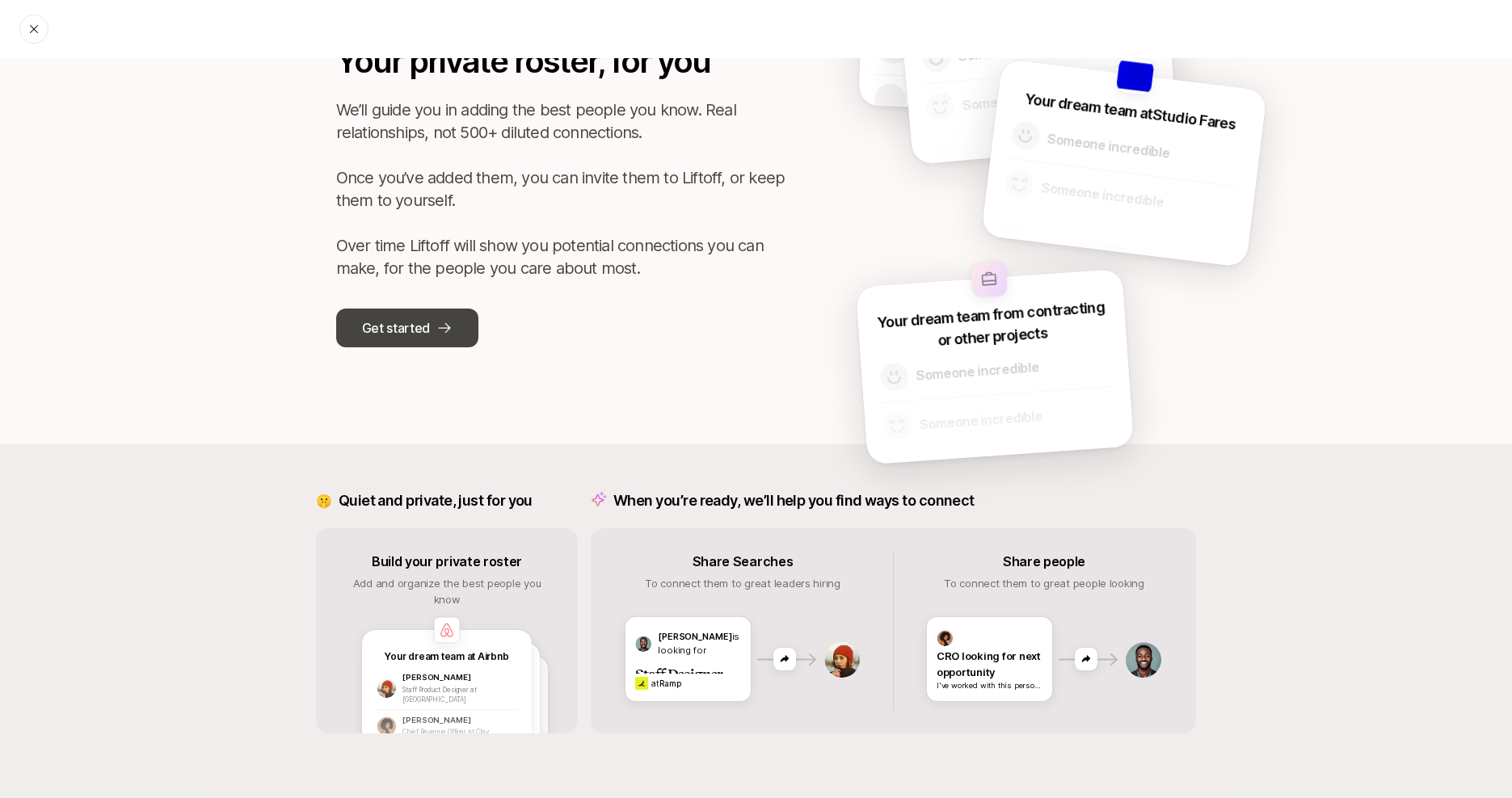
click at [454, 321] on button "Get started" at bounding box center [407, 328] width 142 height 39
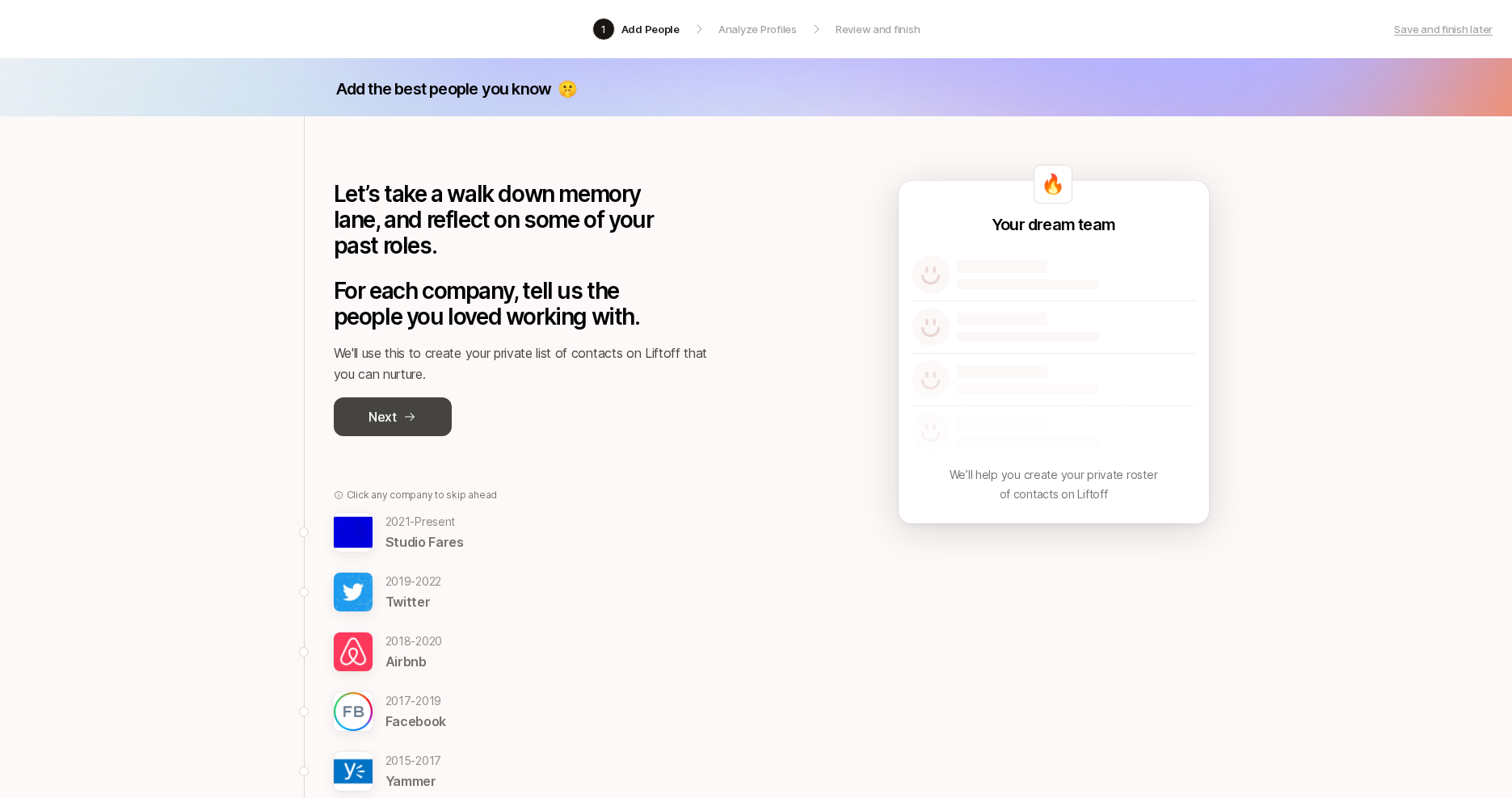
click at [413, 411] on icon at bounding box center [409, 417] width 13 height 13
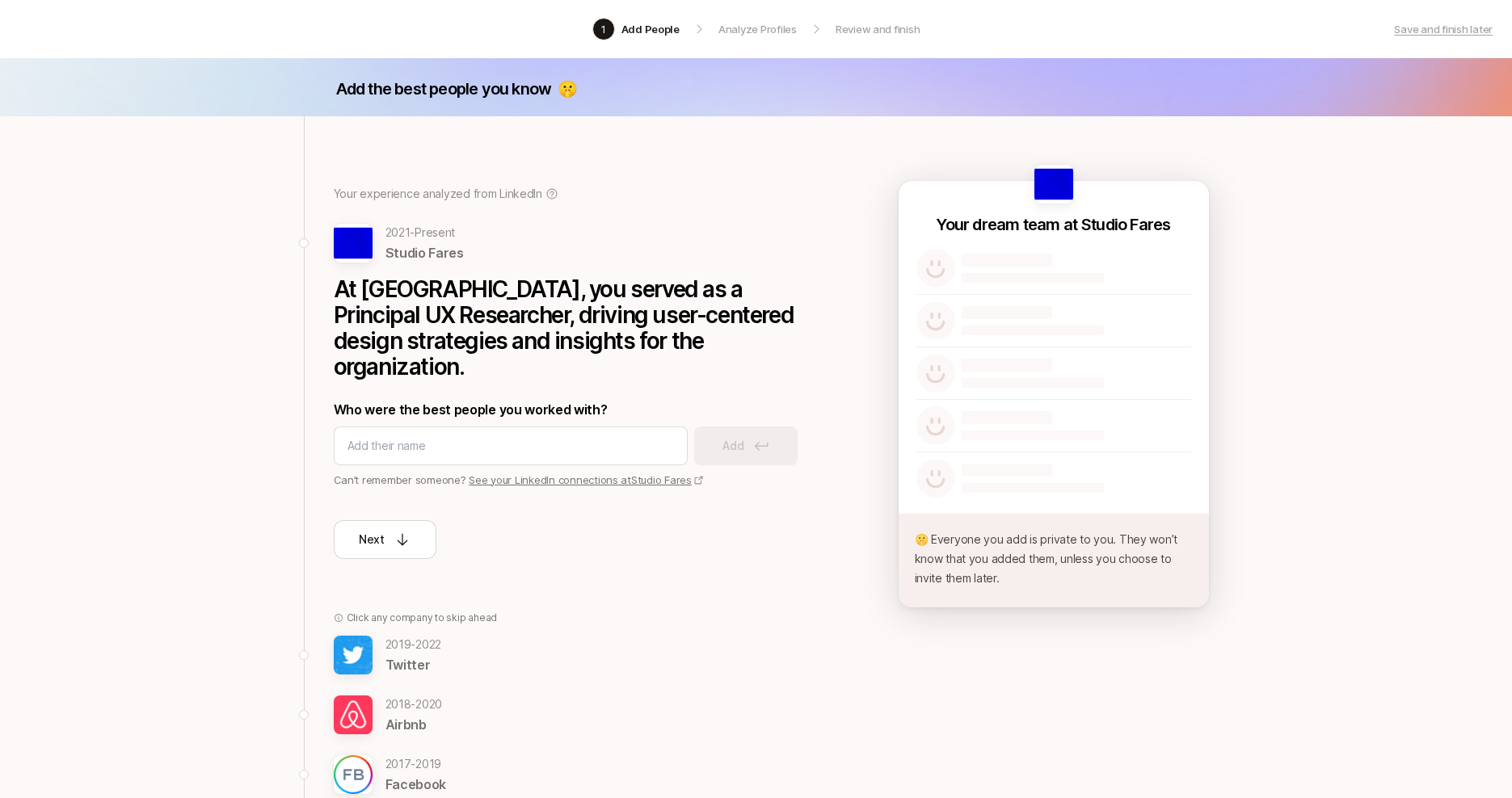
click at [485, 298] on p "At [GEOGRAPHIC_DATA], you served as a Principal UX Researcher, driving user-cen…" at bounding box center [576, 328] width 485 height 103
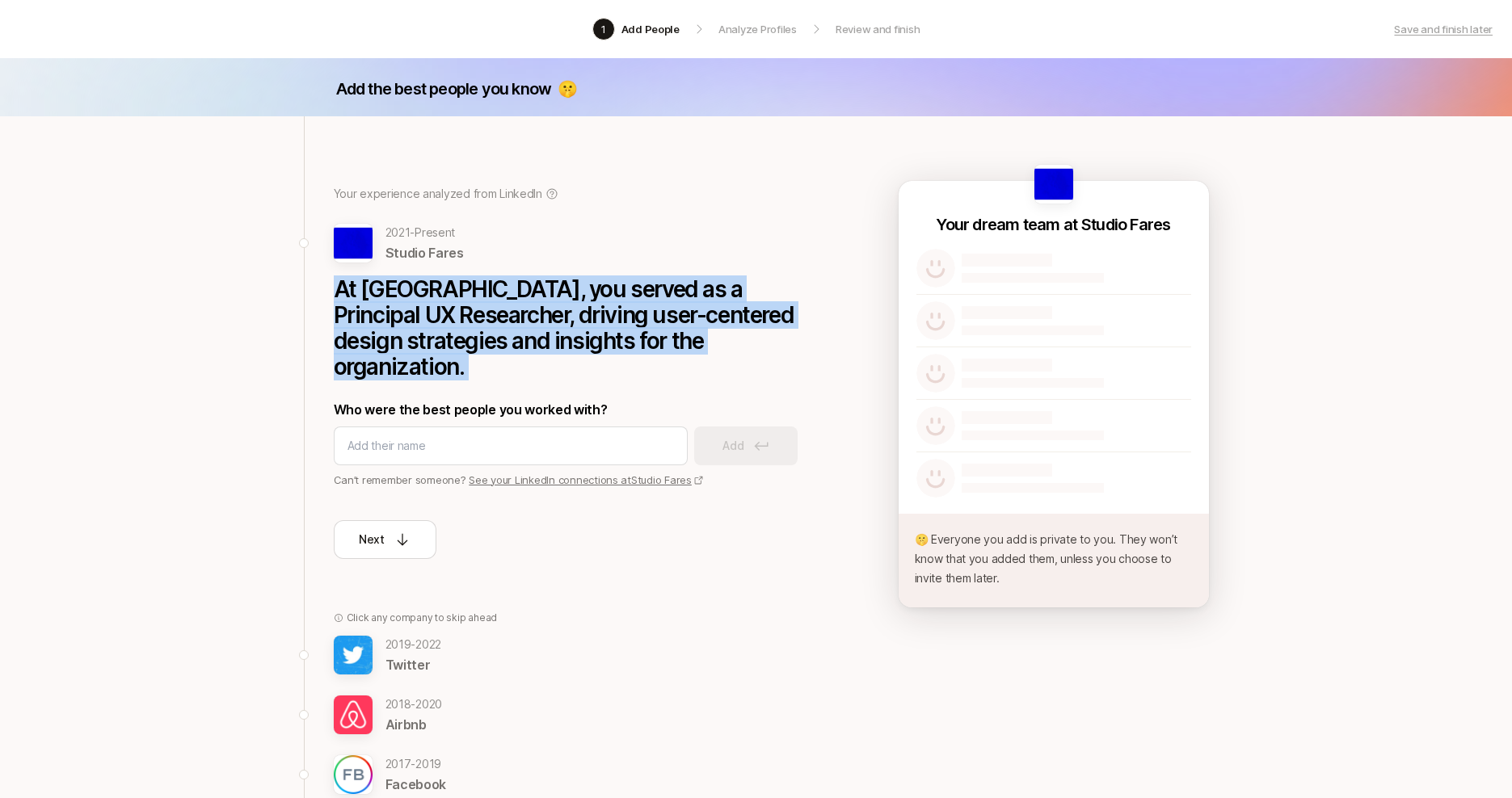
click at [485, 298] on p "At [GEOGRAPHIC_DATA], you served as a Principal UX Researcher, driving user-cen…" at bounding box center [576, 328] width 485 height 103
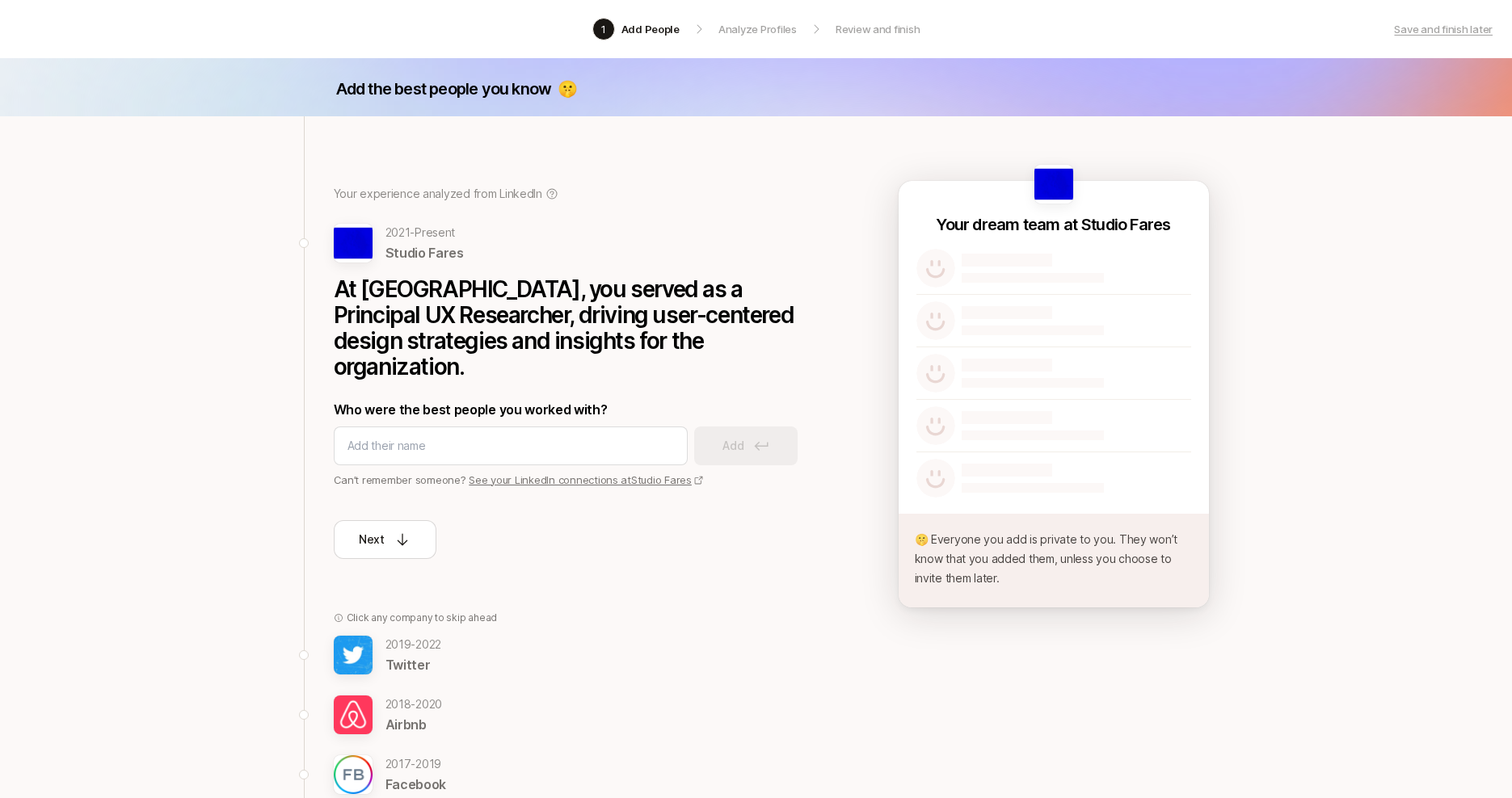
click at [194, 441] on div "Add the best people you know 🤫 Your experience analyzed from LinkedIn 2021 - Pr…" at bounding box center [756, 692] width 1512 height 1269
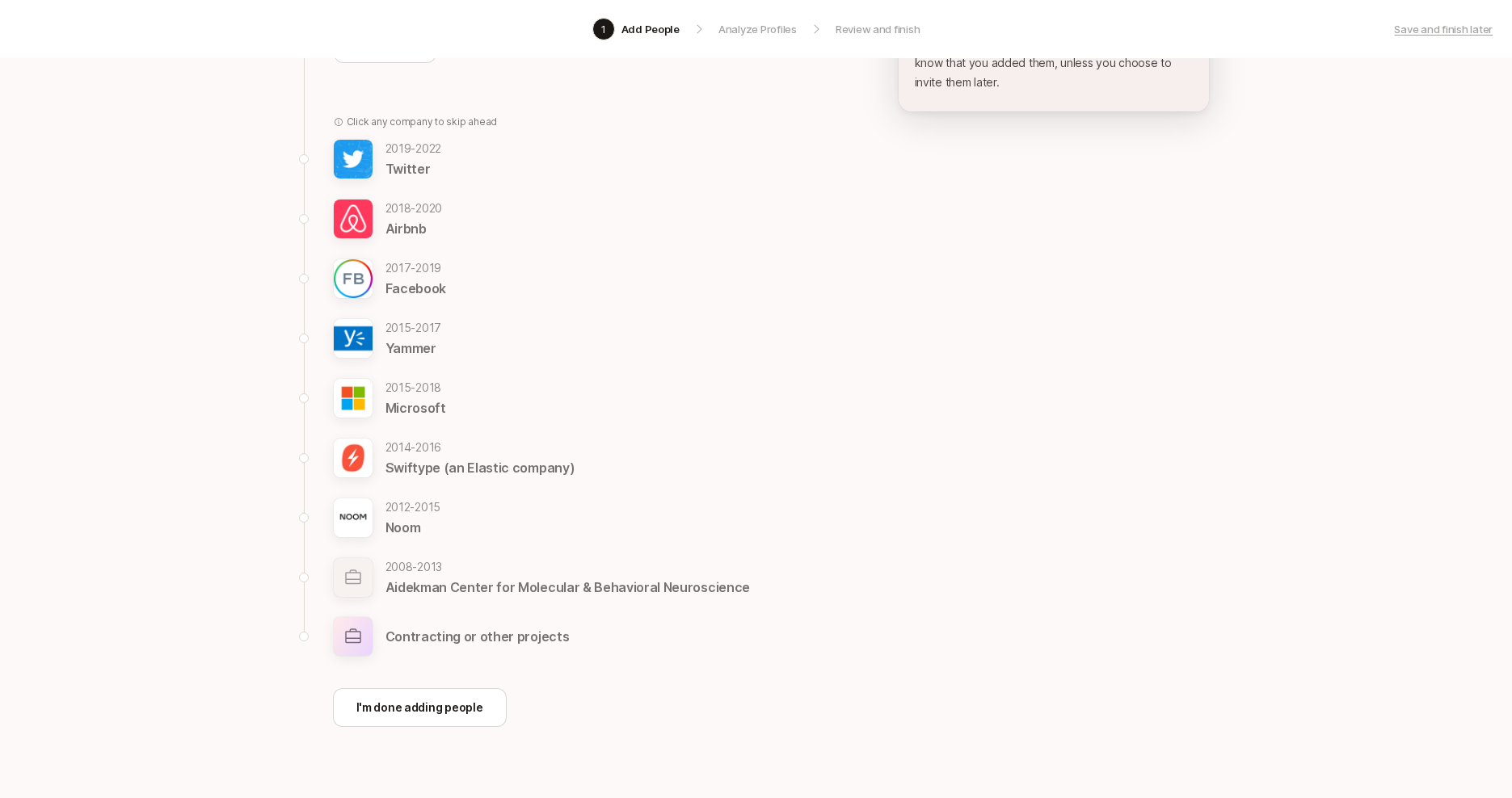
scroll to position [503, 0]
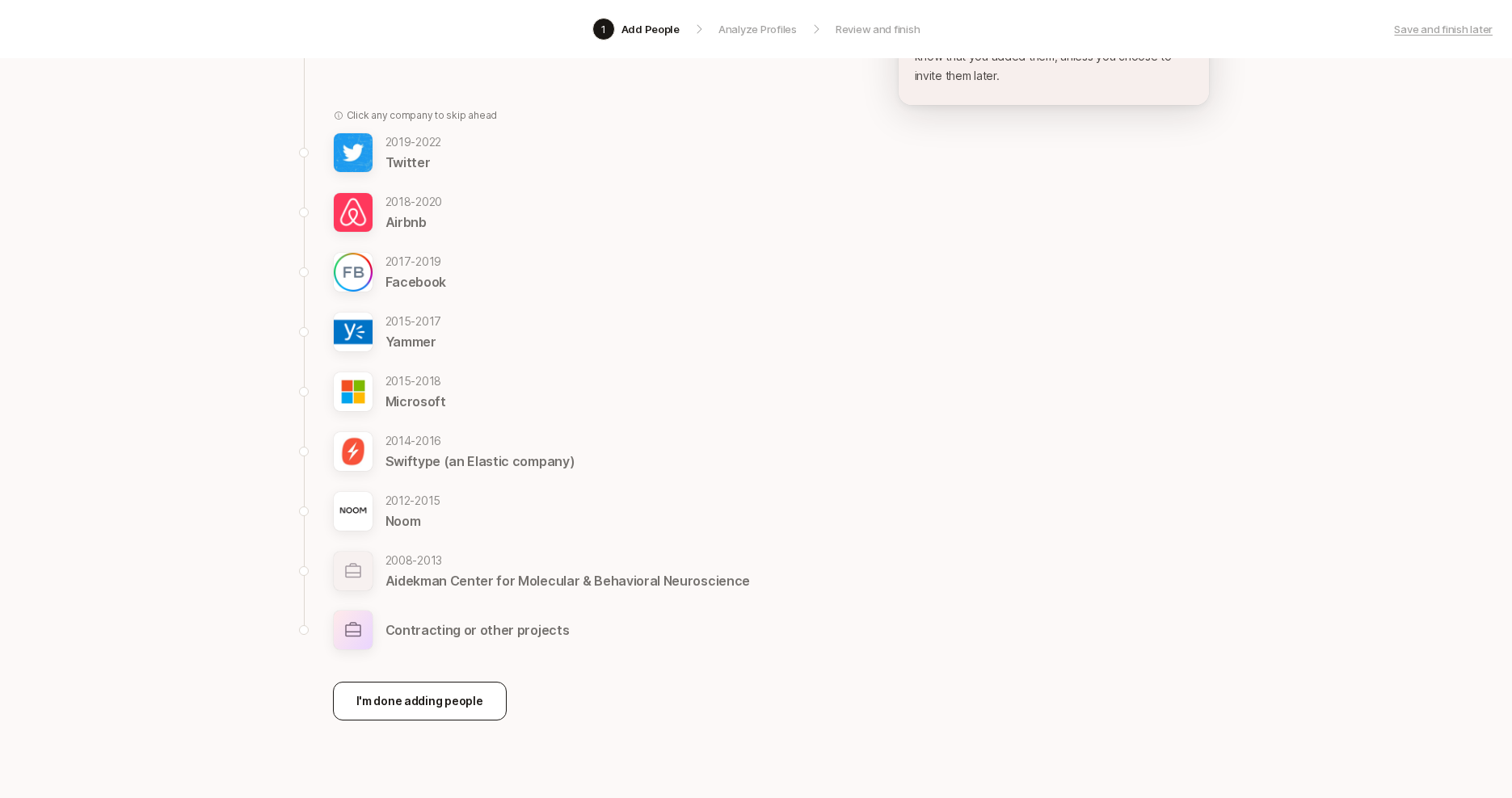
click at [380, 691] on p "I'm done adding people" at bounding box center [420, 701] width 127 height 19
click at [285, 522] on div "Add the best people you know 🤫 Your experience analyzed from LinkedIn 2021 - Pr…" at bounding box center [756, 189] width 1512 height 1269
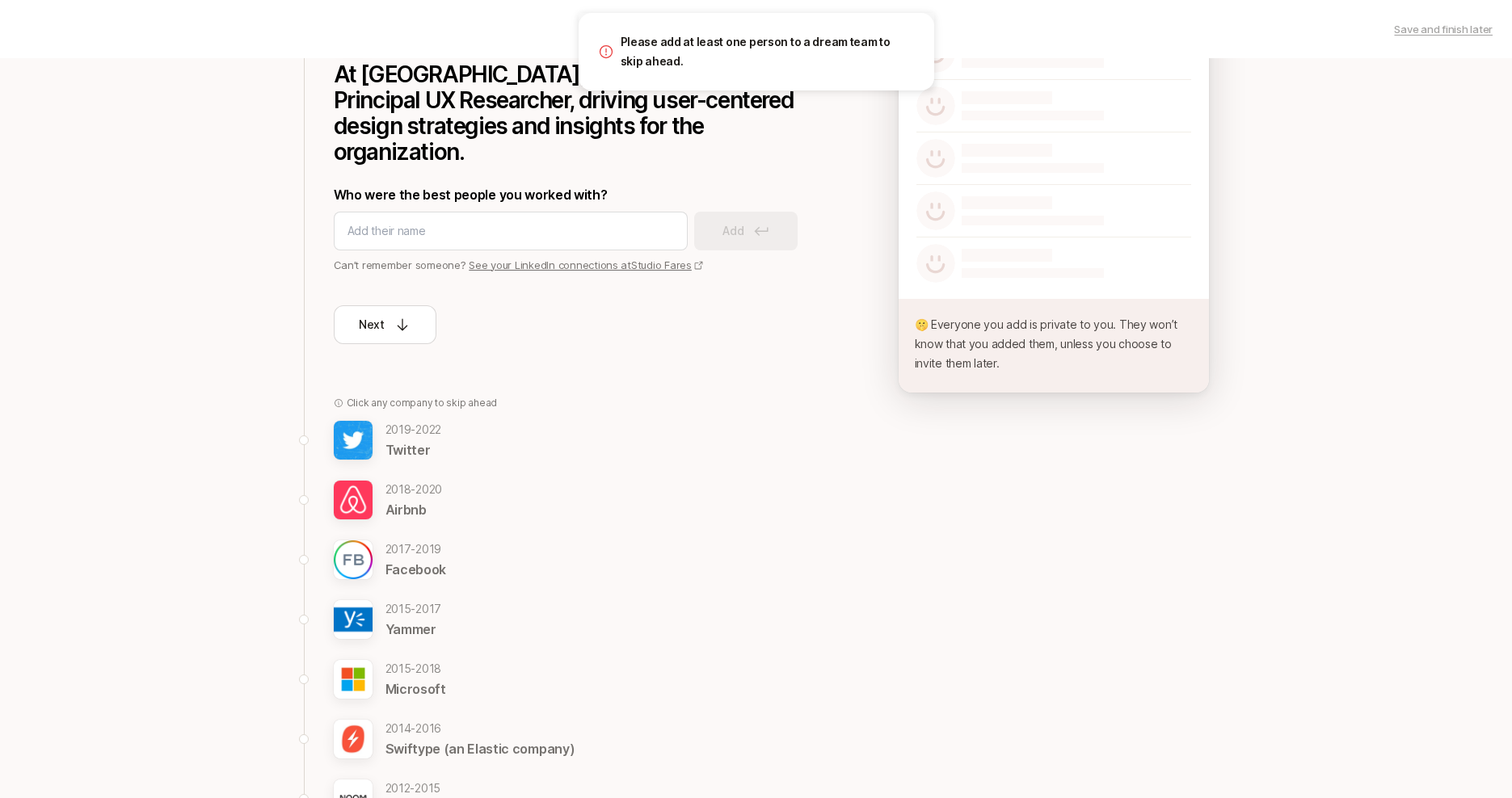
scroll to position [0, 0]
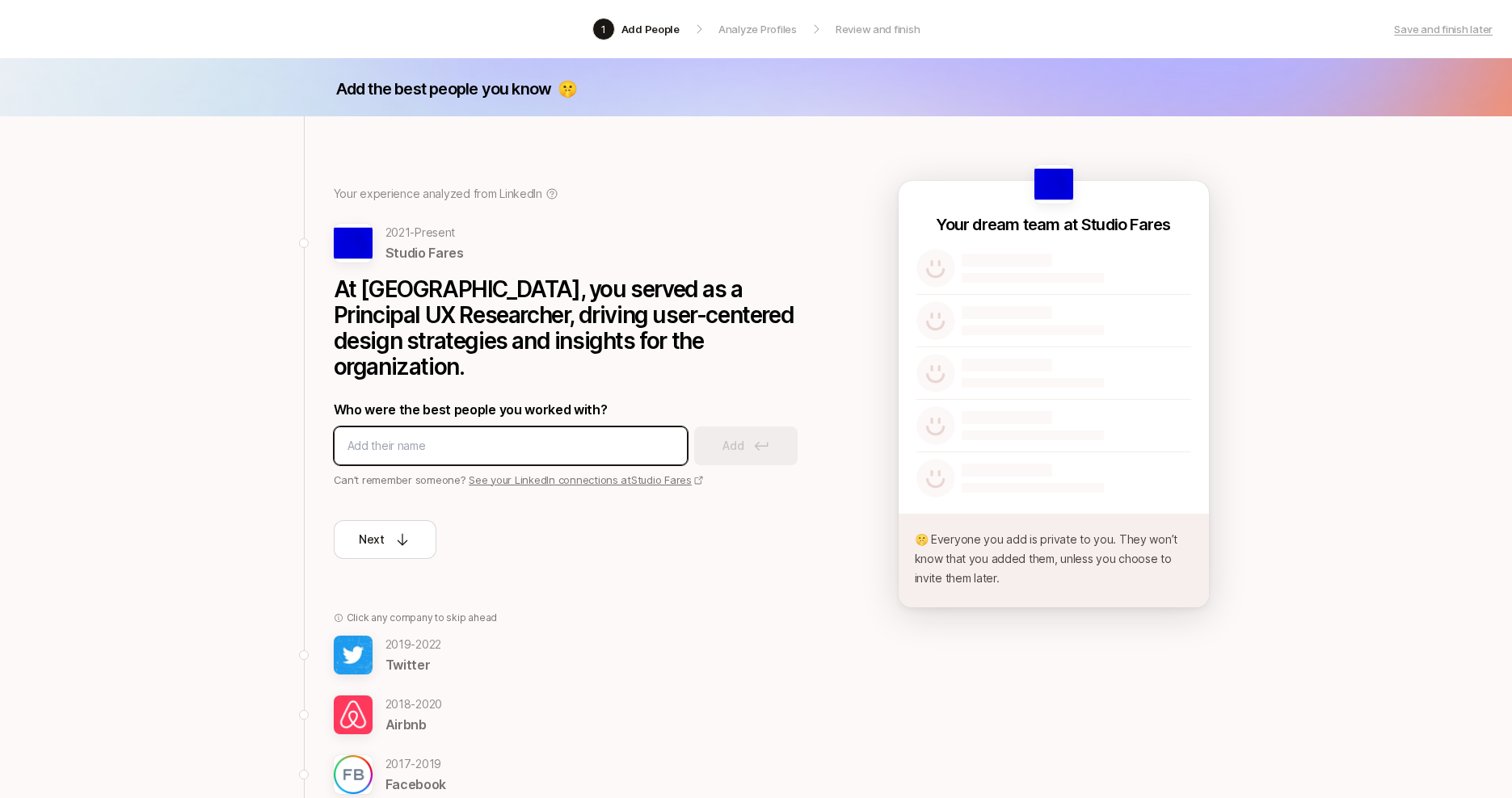
click at [476, 436] on input at bounding box center [510, 445] width 326 height 19
click at [559, 473] on link "See your LinkedIn connections at [GEOGRAPHIC_DATA]" at bounding box center [586, 479] width 235 height 13
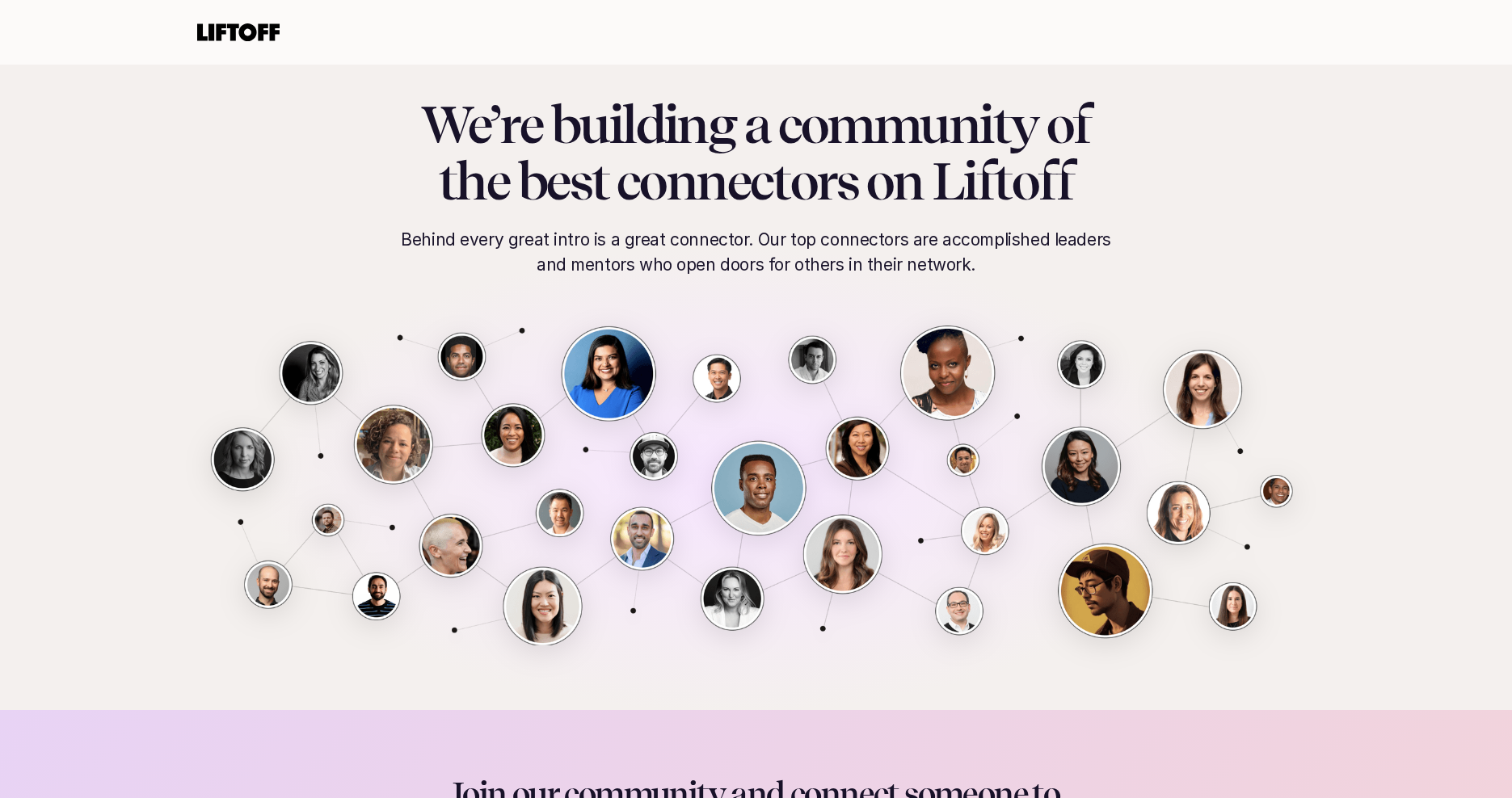
click at [547, 421] on img at bounding box center [756, 485] width 1099 height 320
